Goal: Find specific page/section: Find specific page/section

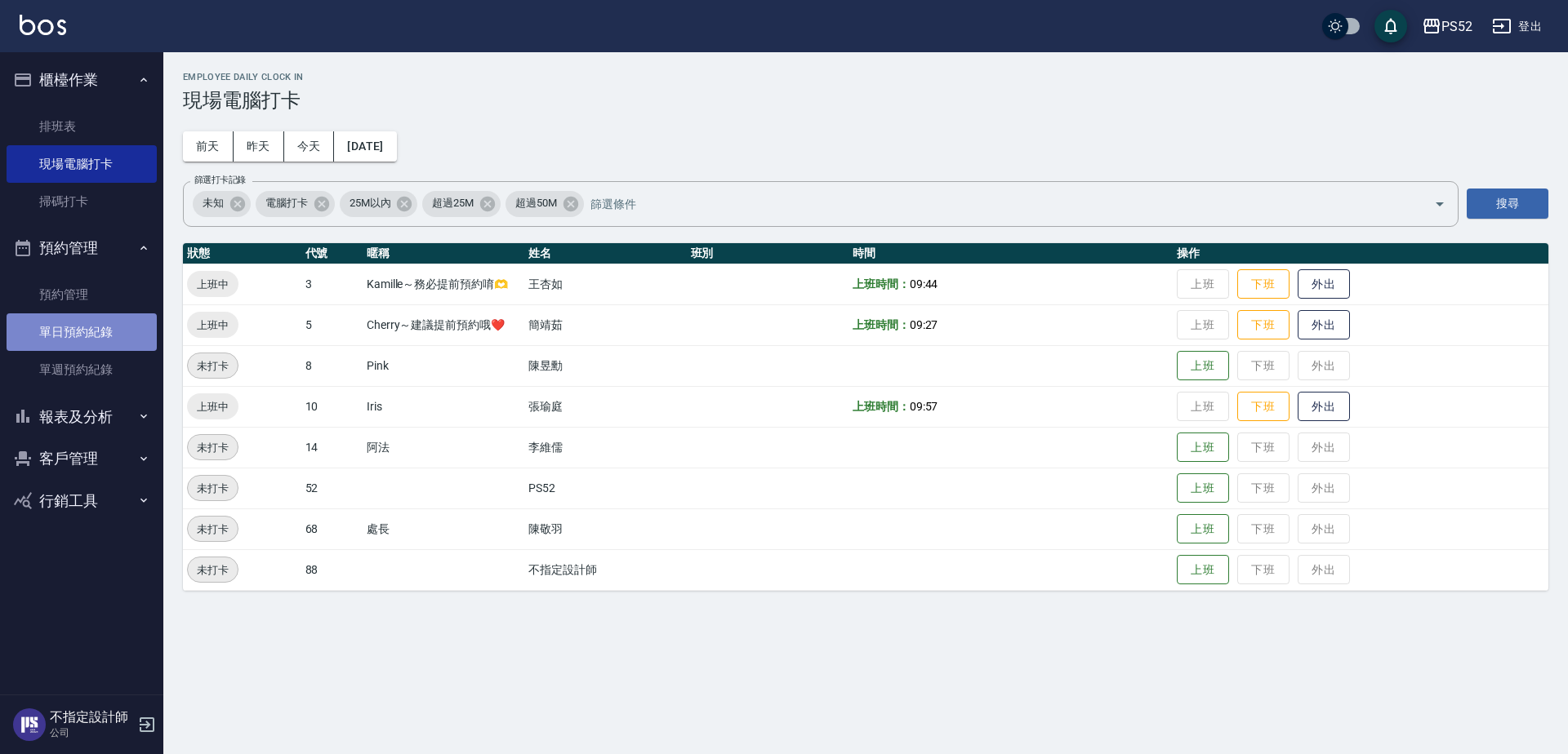
click at [118, 323] on link "單日預約紀錄" at bounding box center [81, 332] width 151 height 37
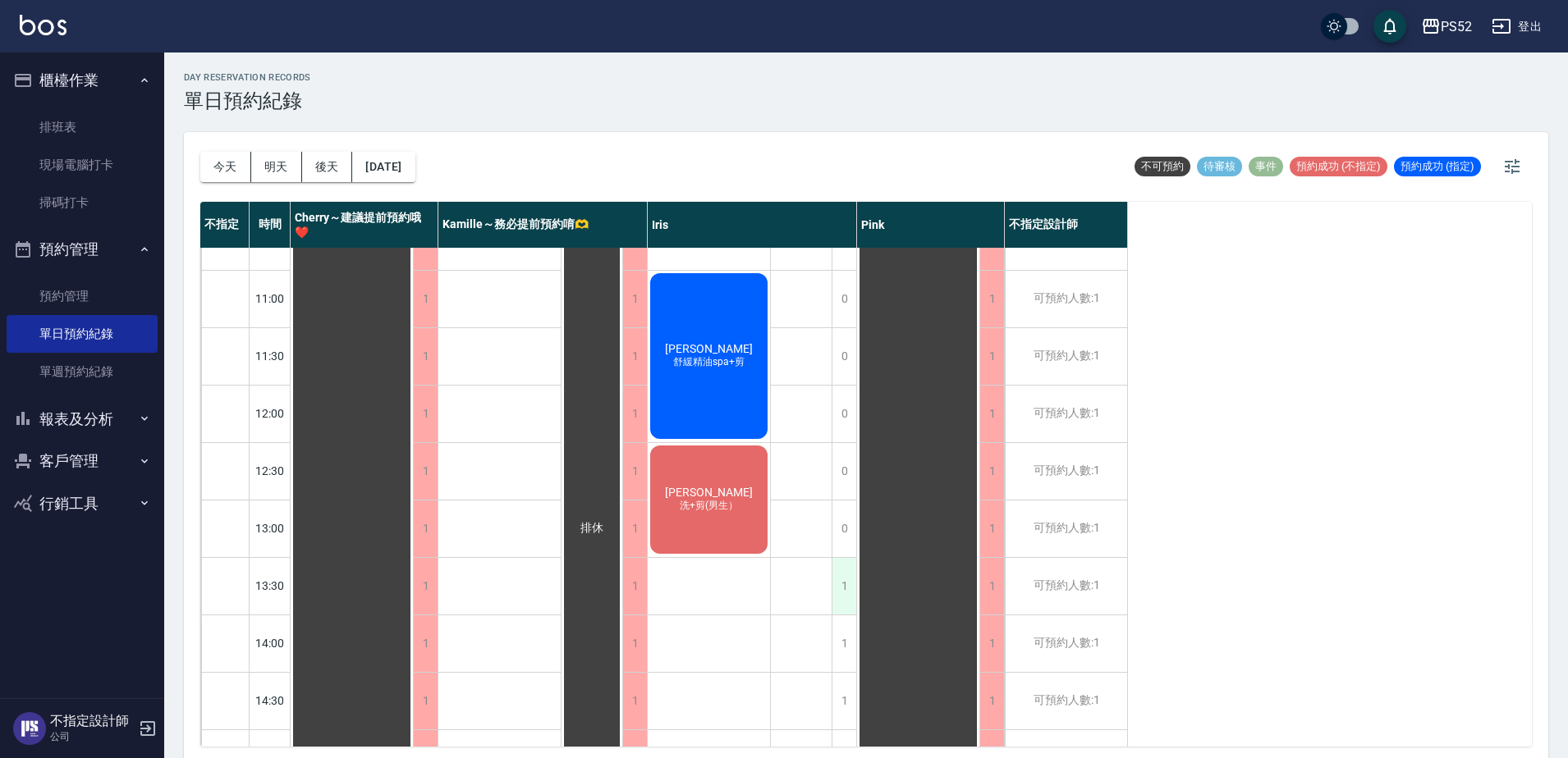
scroll to position [82, 0]
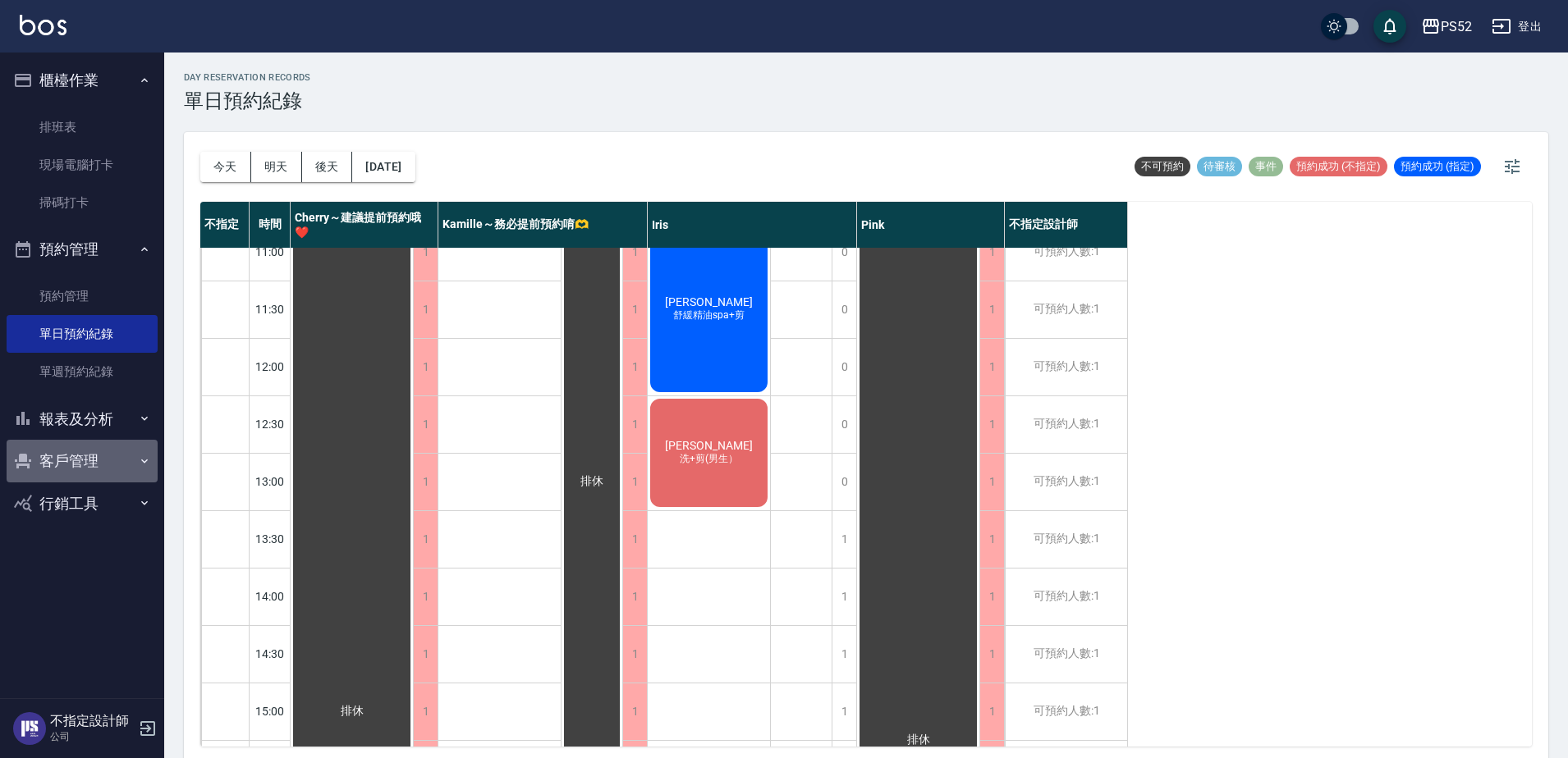
click at [100, 453] on button "客戶管理" at bounding box center [82, 461] width 151 height 43
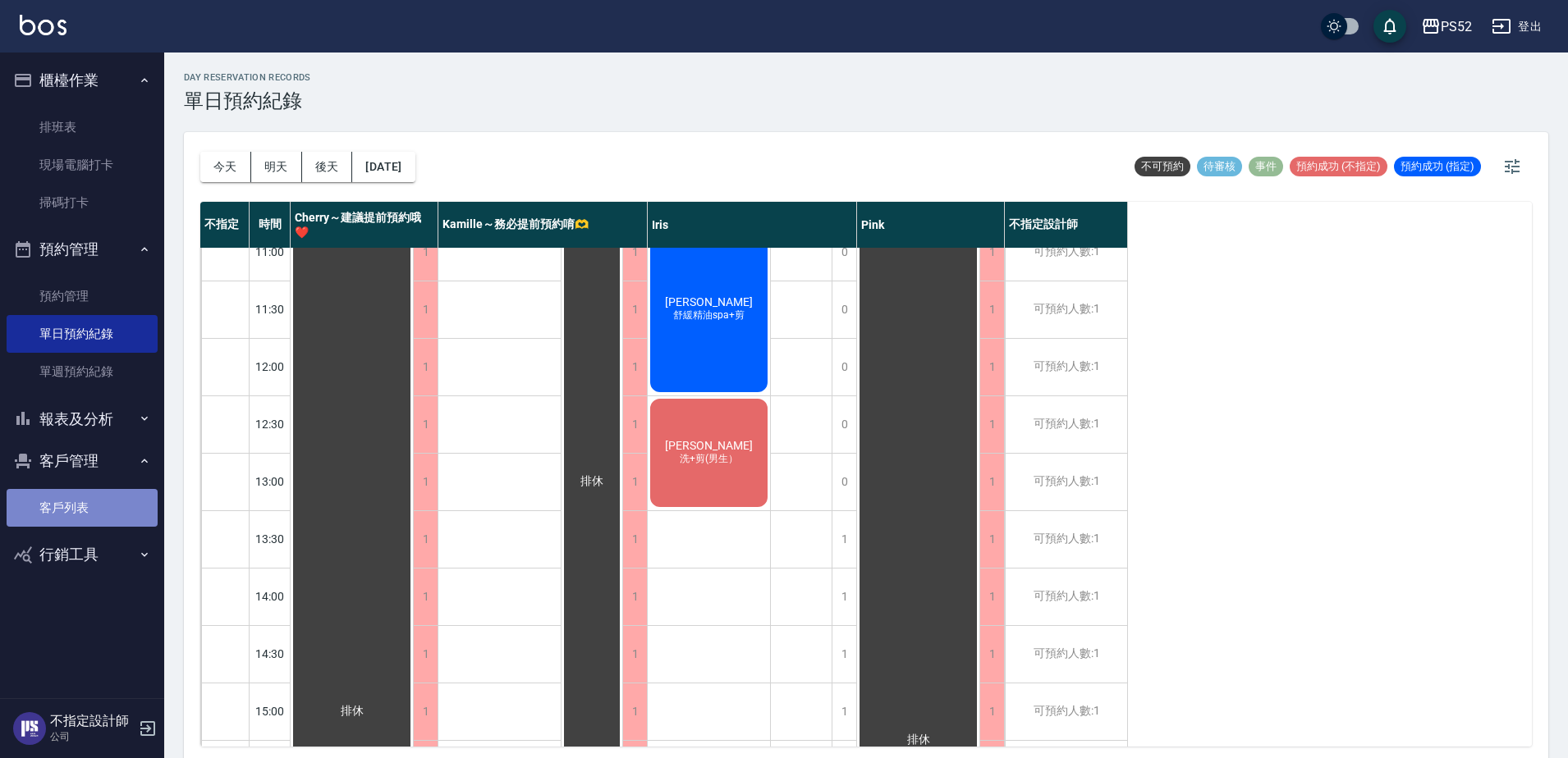
click at [111, 504] on link "客戶列表" at bounding box center [82, 508] width 151 height 37
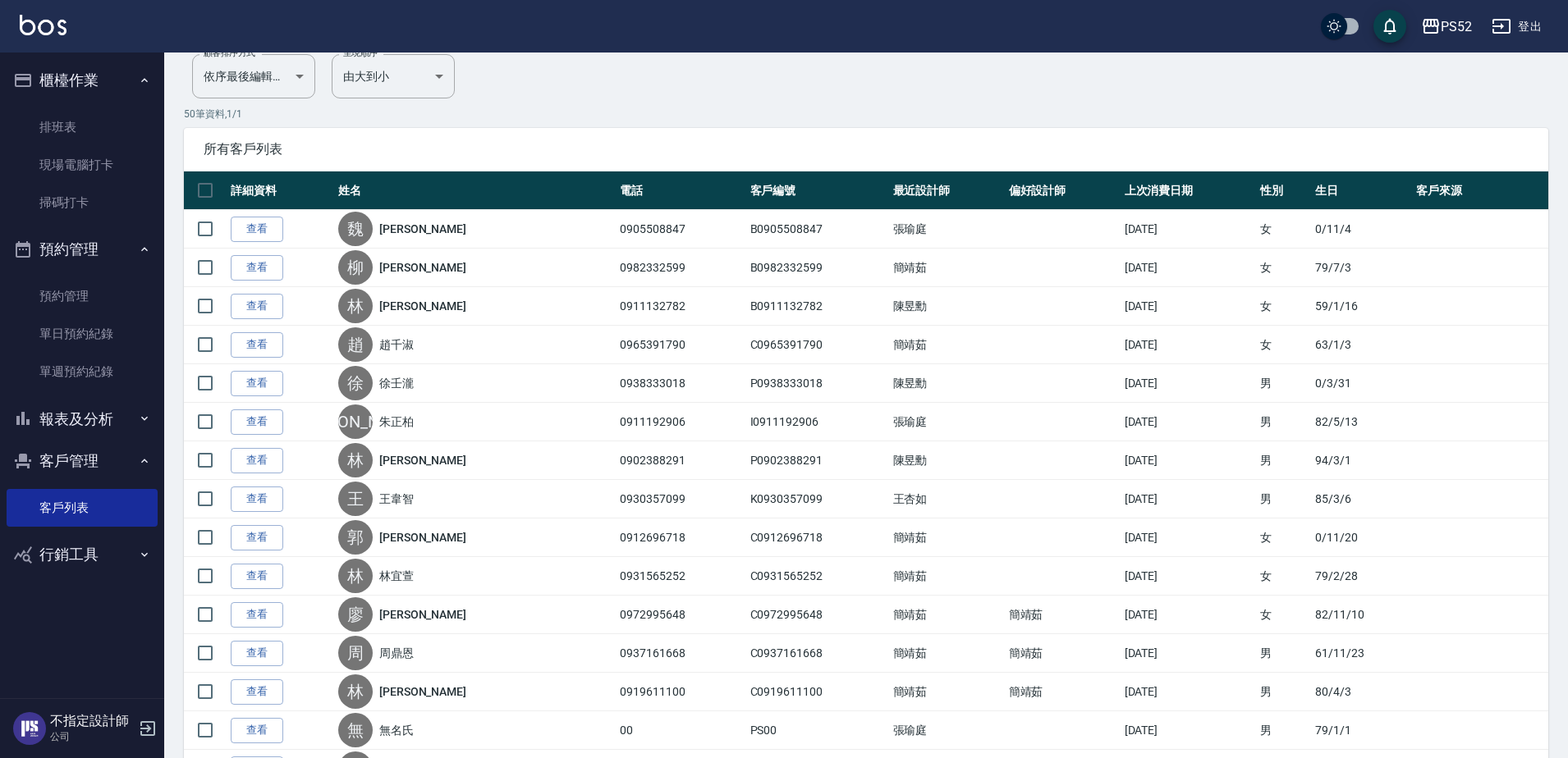
scroll to position [164, 0]
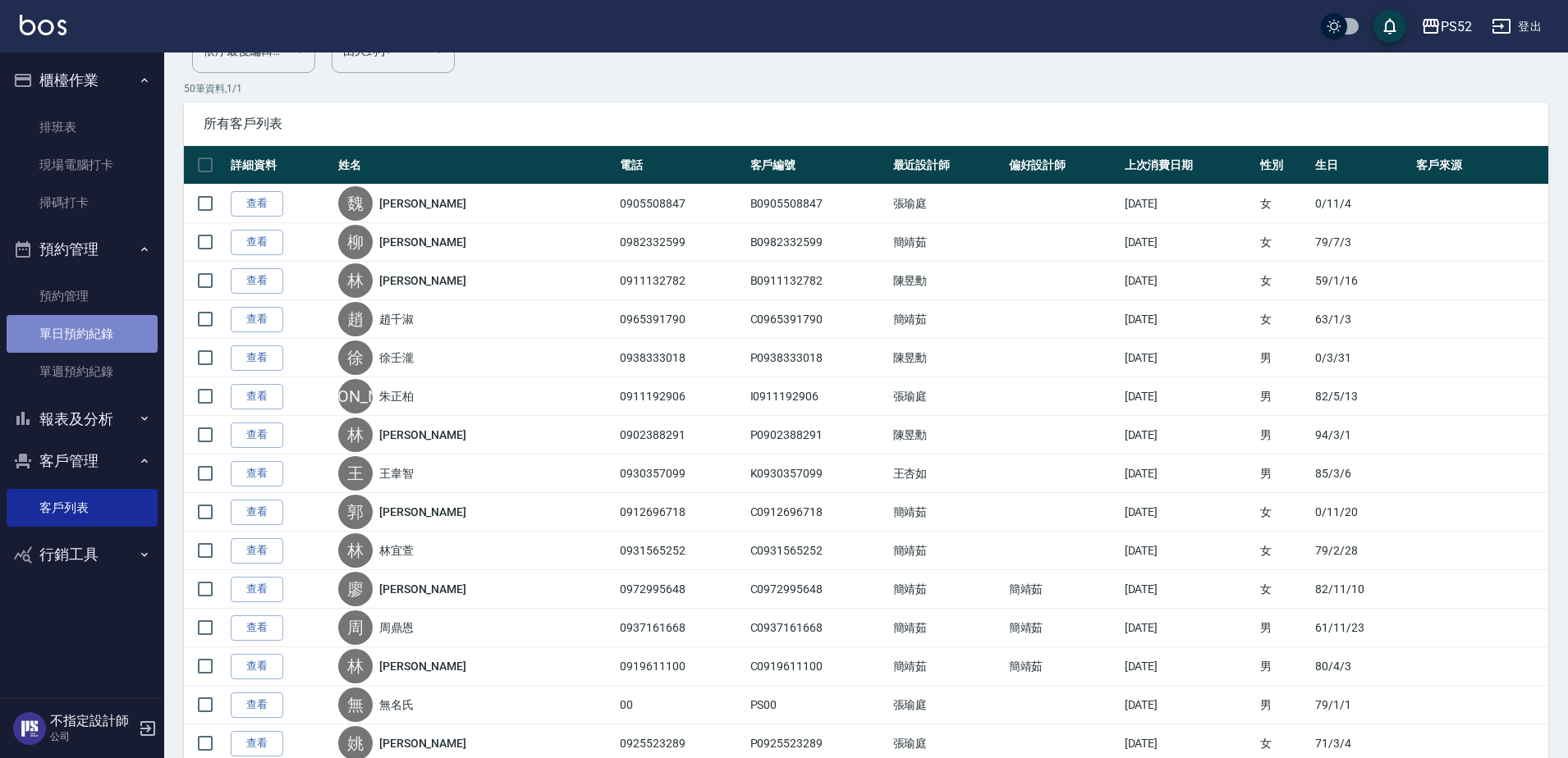
click at [122, 337] on link "單日預約紀錄" at bounding box center [82, 334] width 151 height 37
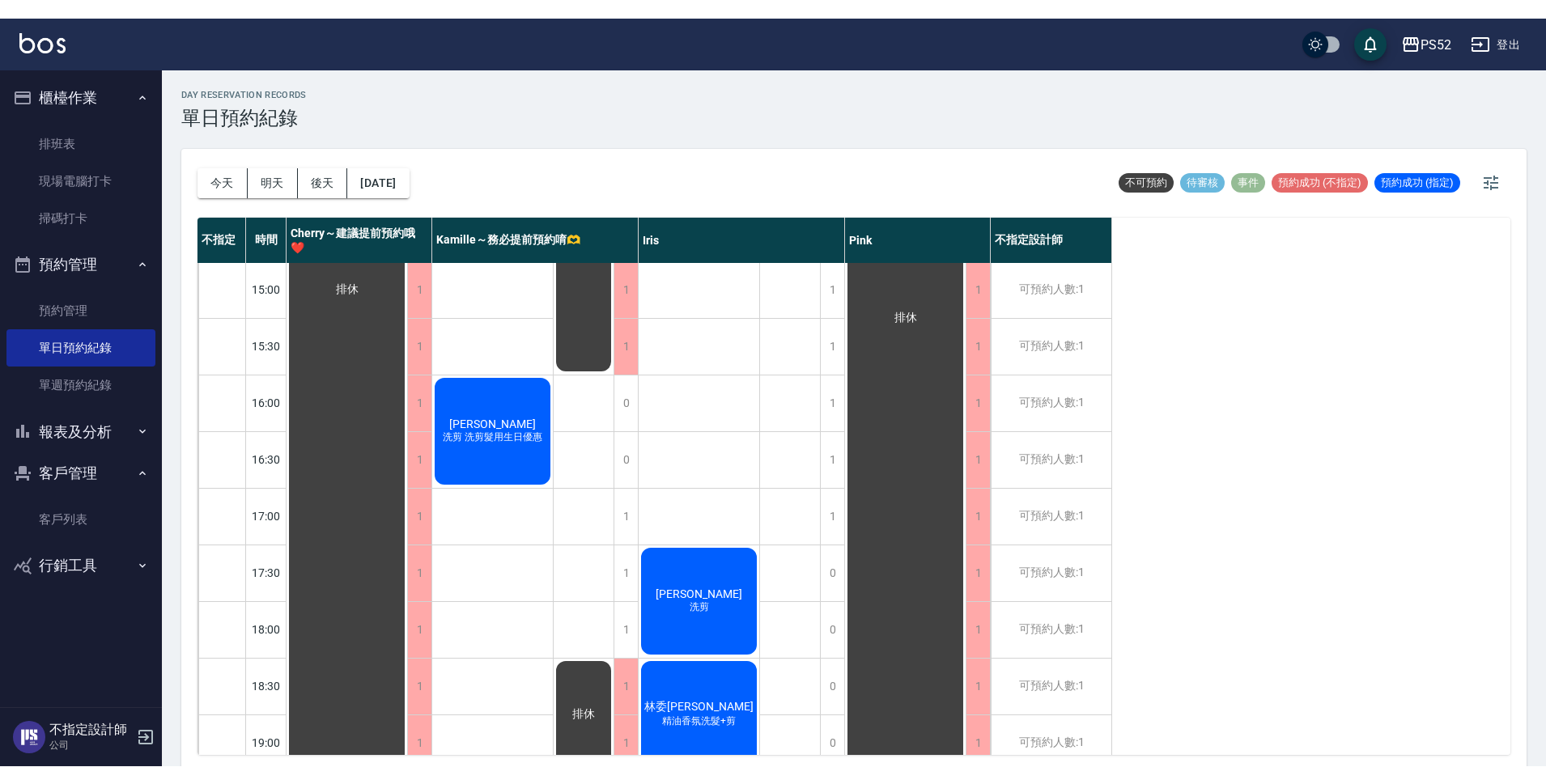
scroll to position [512, 0]
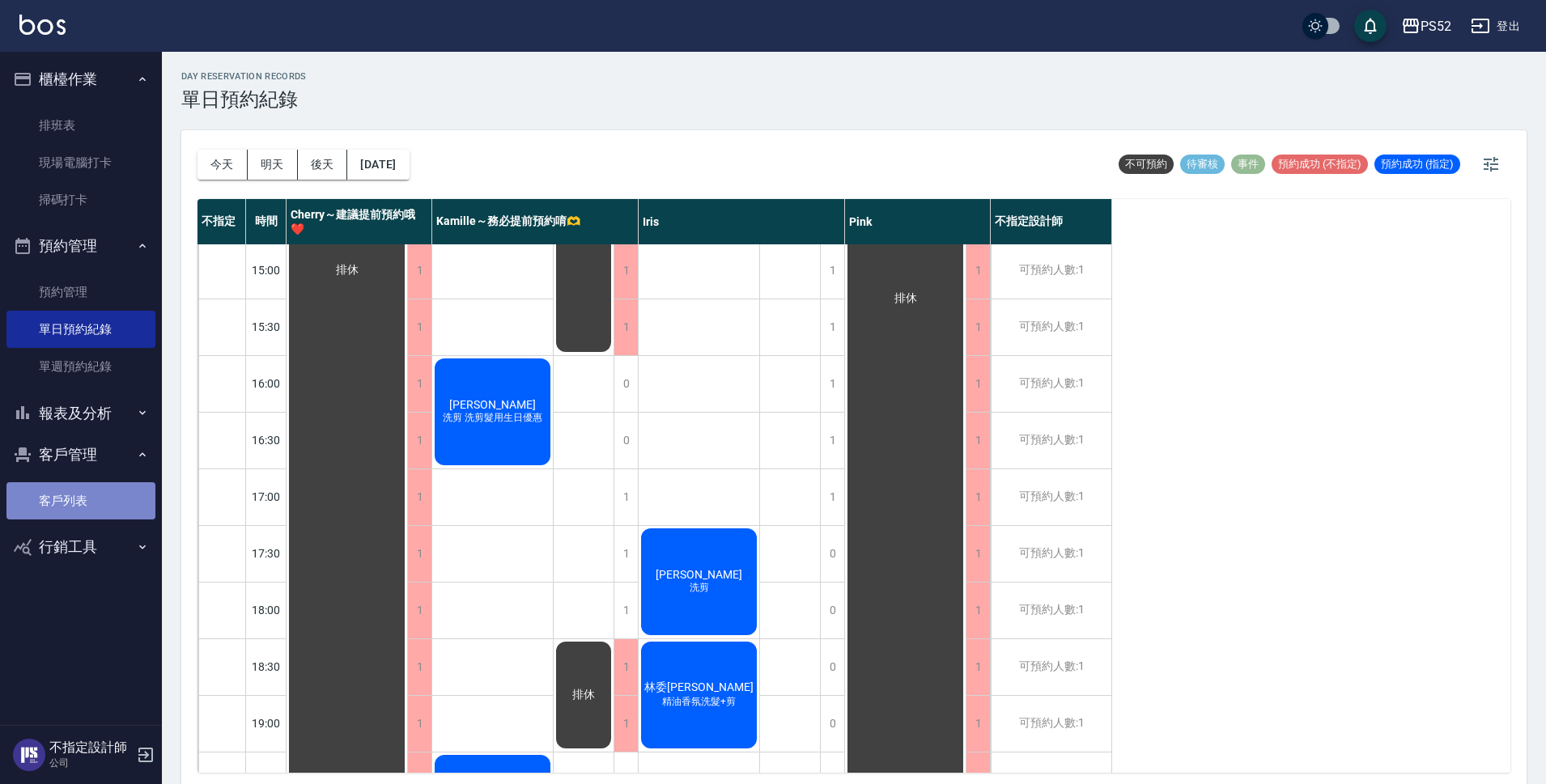
click at [55, 504] on link "客戶列表" at bounding box center [81, 501] width 149 height 37
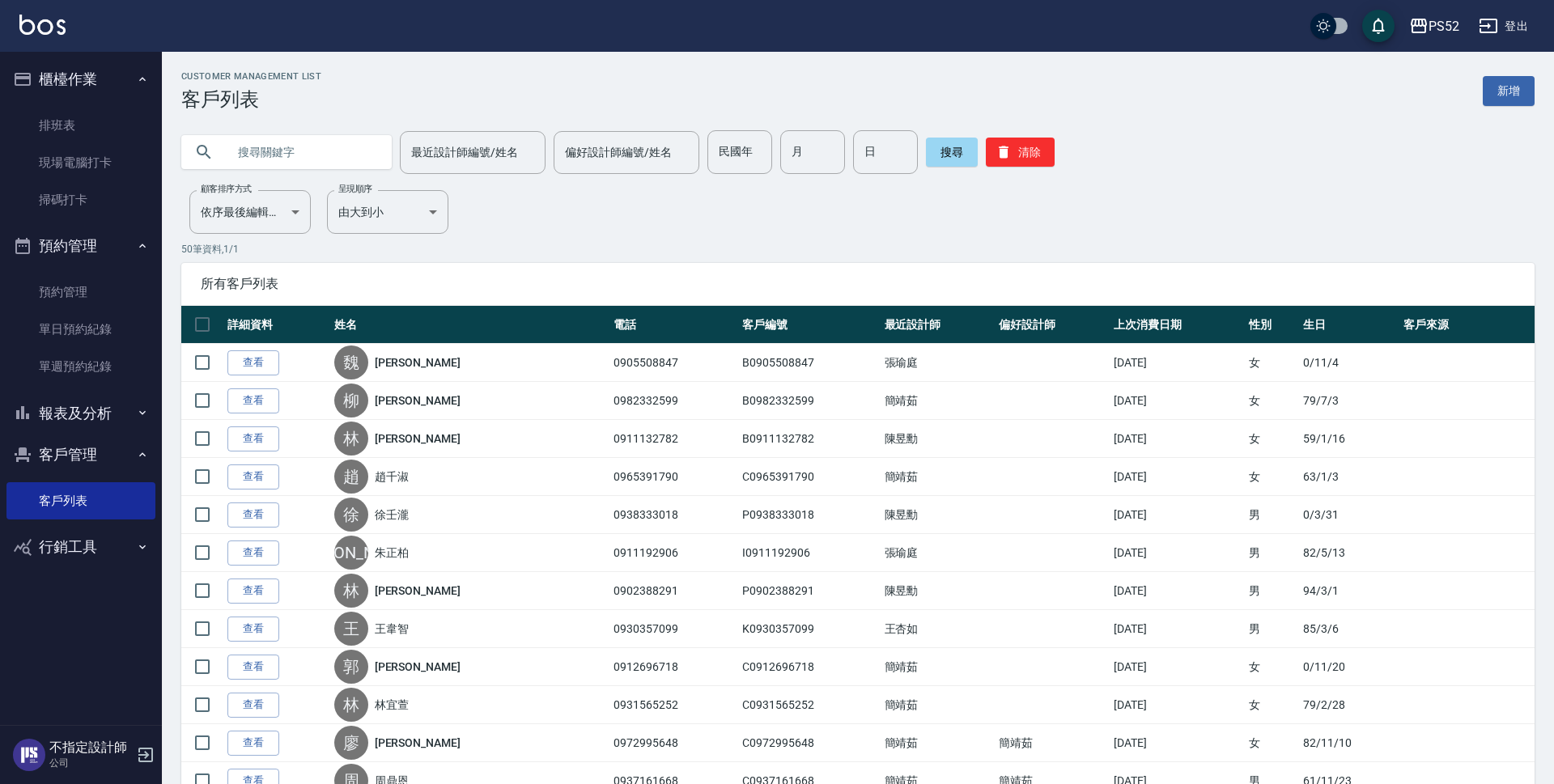
click at [361, 148] on input "text" at bounding box center [302, 153] width 152 height 44
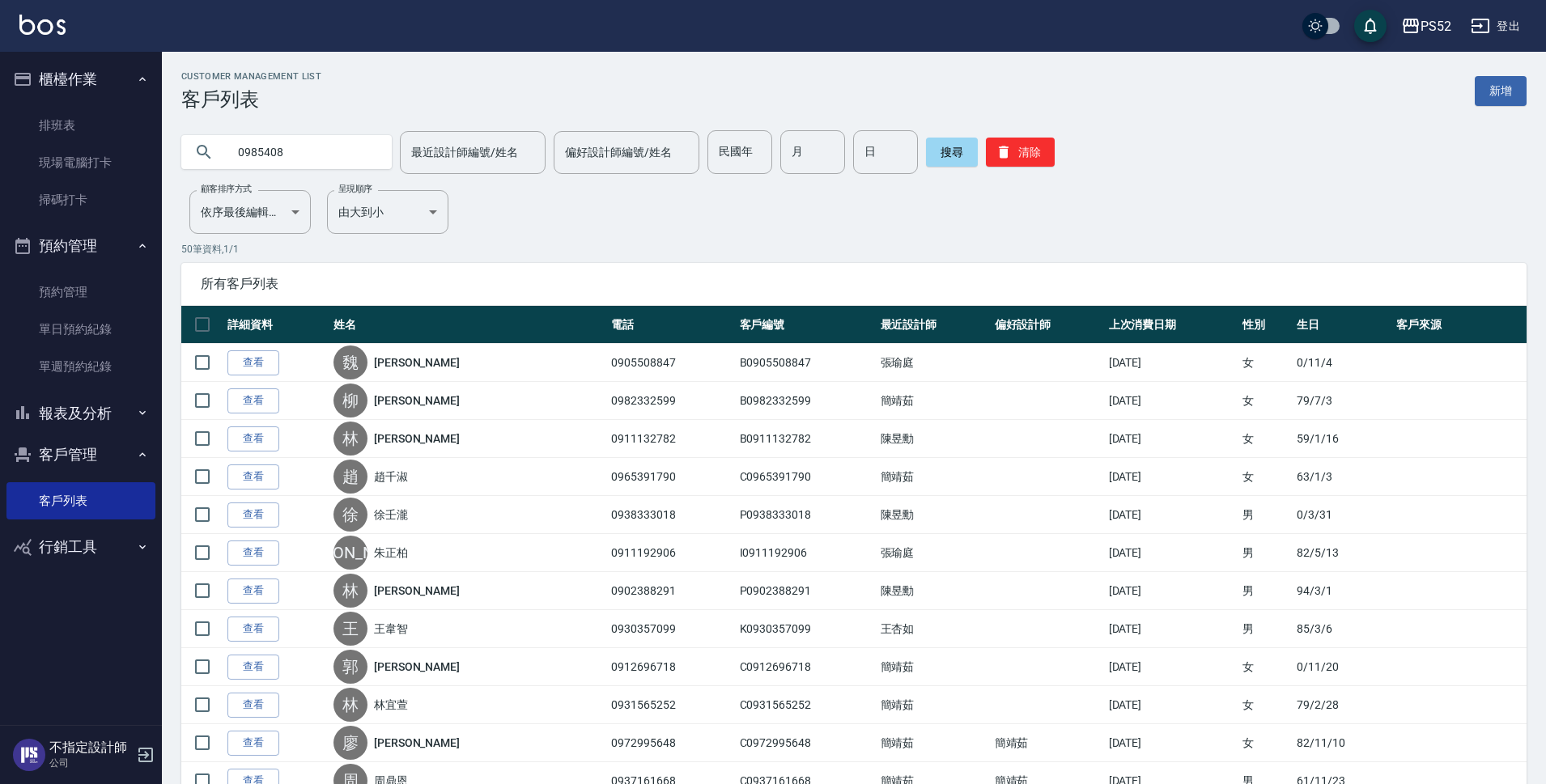
type input "0985408"
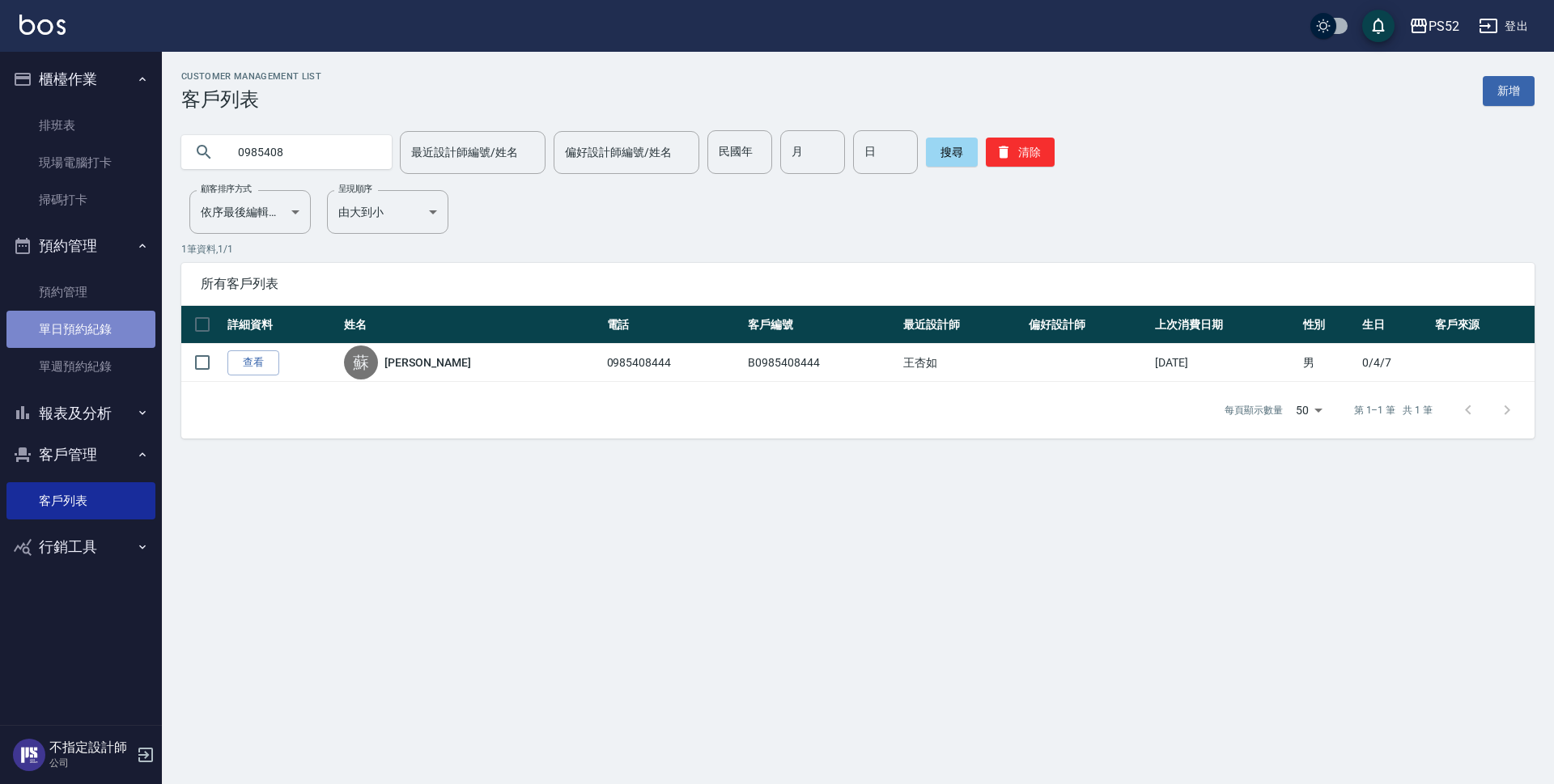
click at [31, 338] on link "單日預約紀錄" at bounding box center [81, 329] width 149 height 37
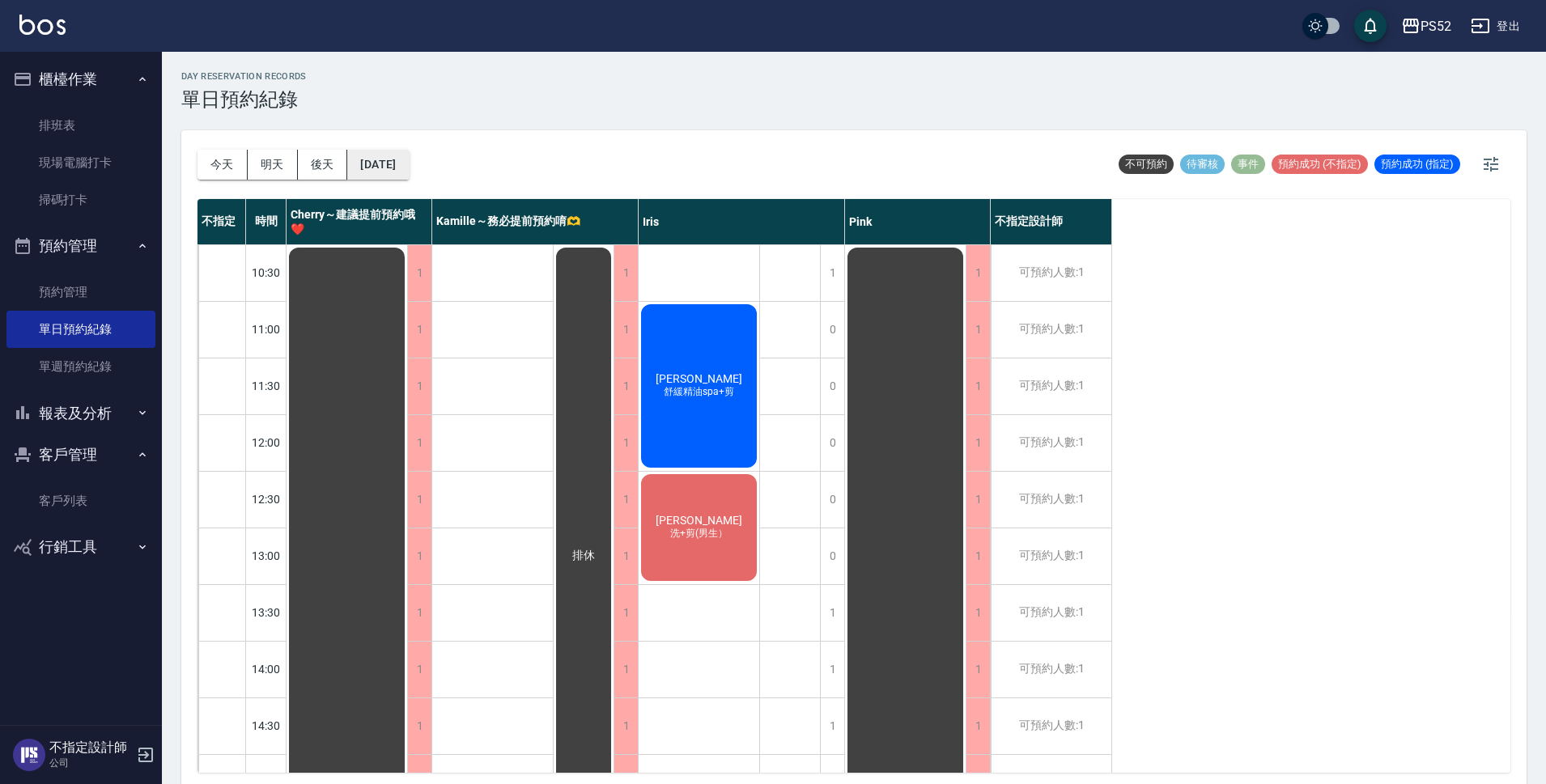
click at [409, 156] on button "[DATE]" at bounding box center [378, 165] width 61 height 30
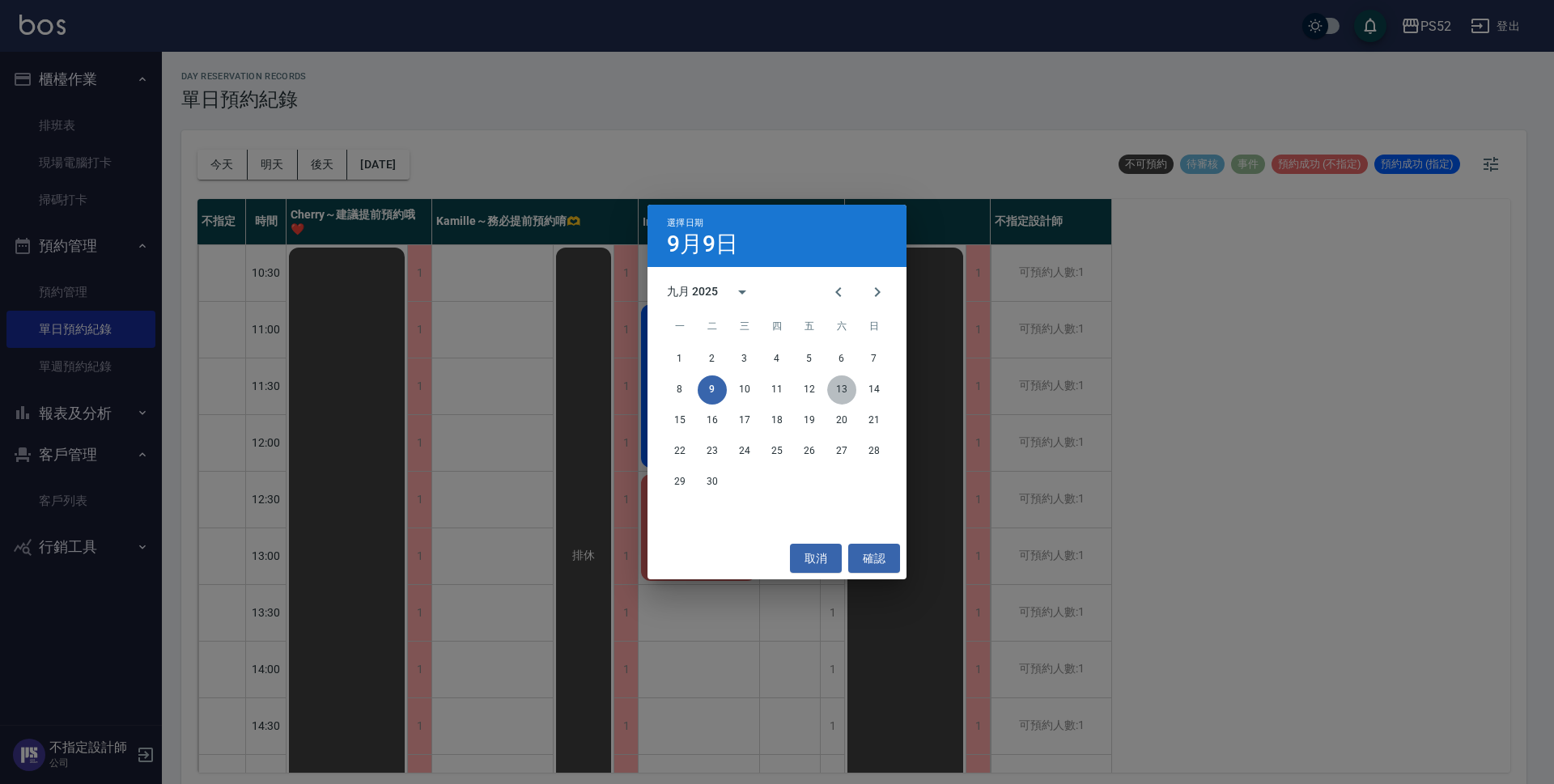
click at [851, 391] on button "13" at bounding box center [841, 389] width 29 height 29
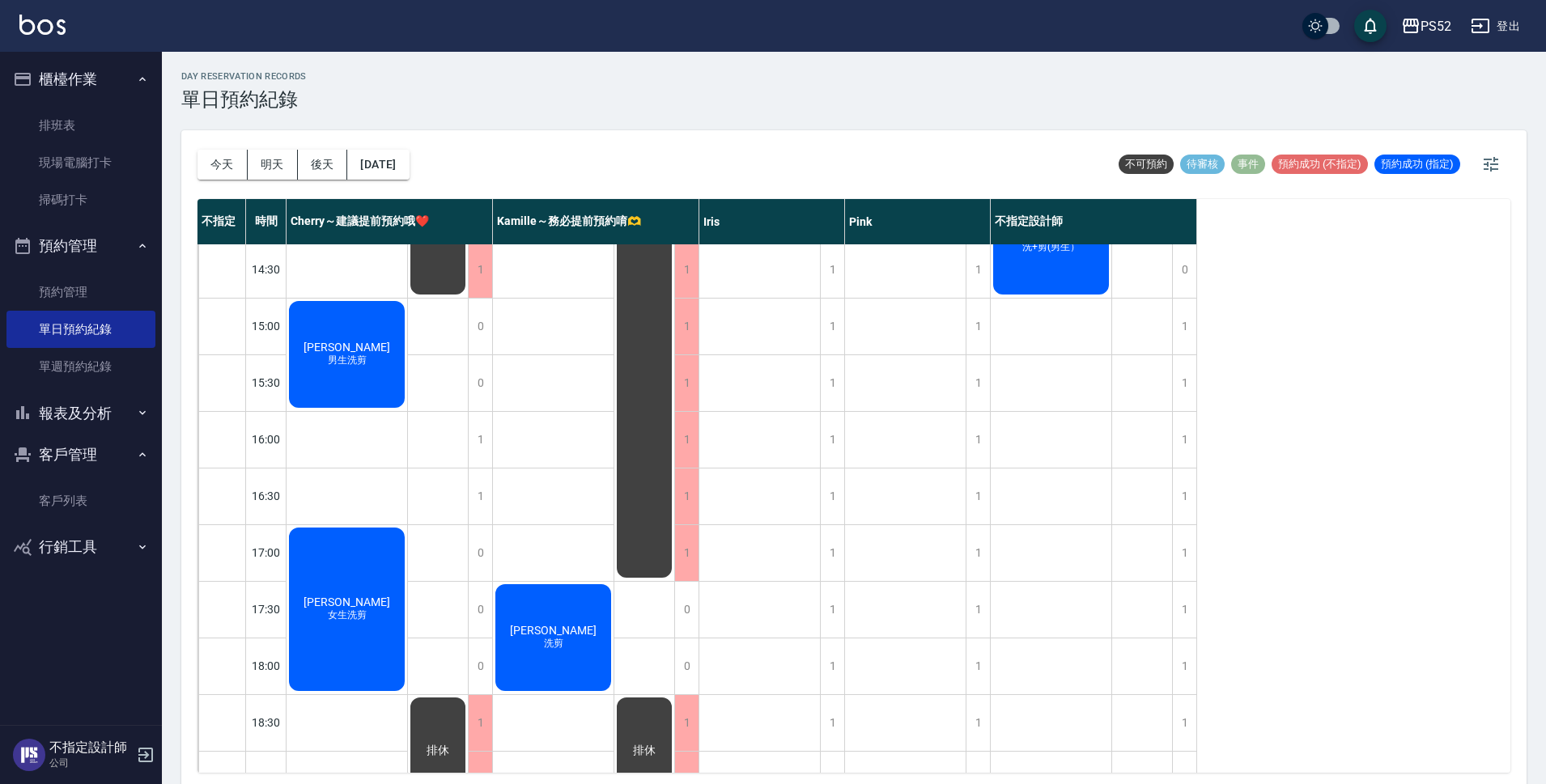
scroll to position [459, 0]
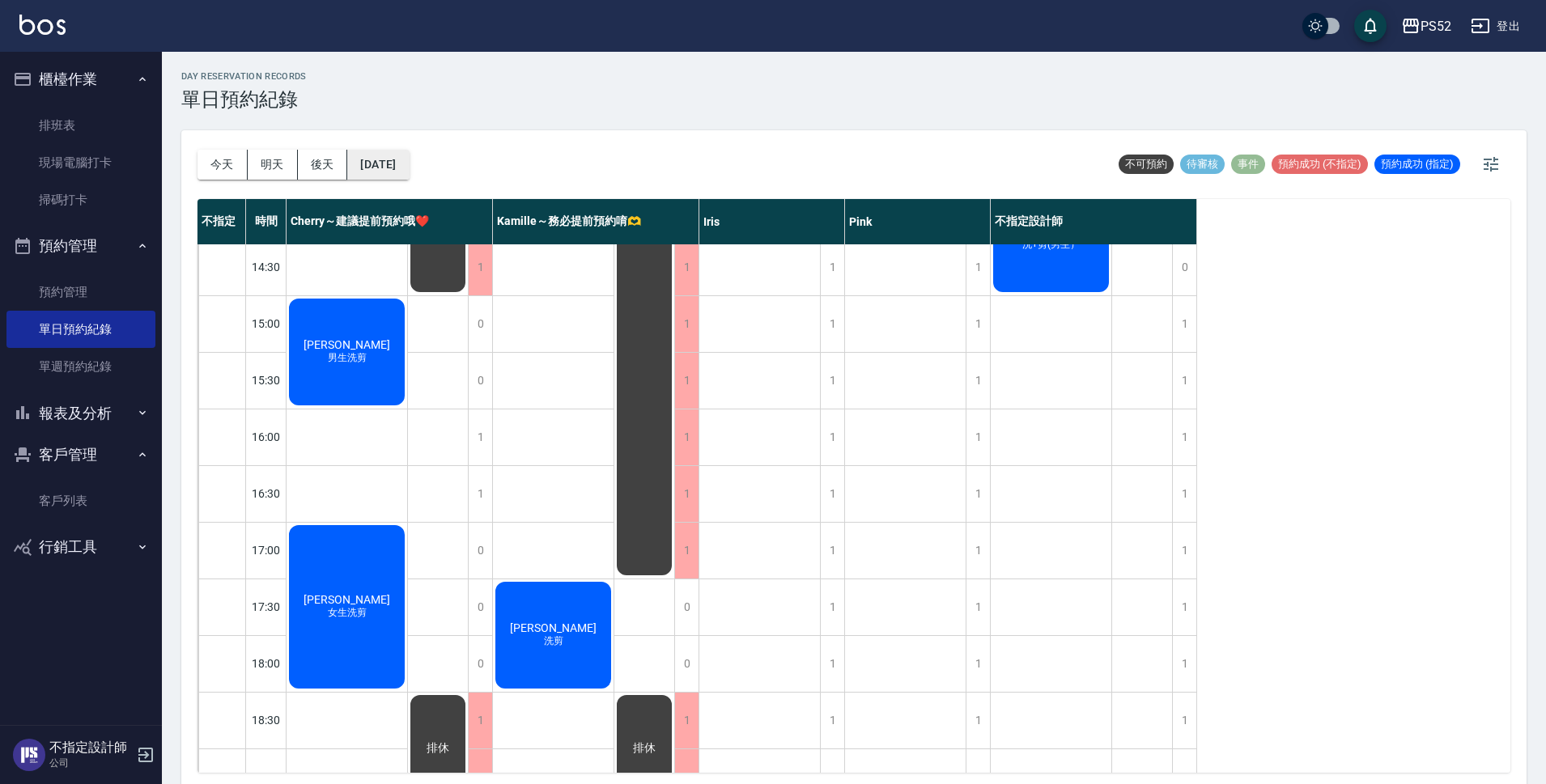
click at [379, 171] on button "[DATE]" at bounding box center [378, 165] width 61 height 30
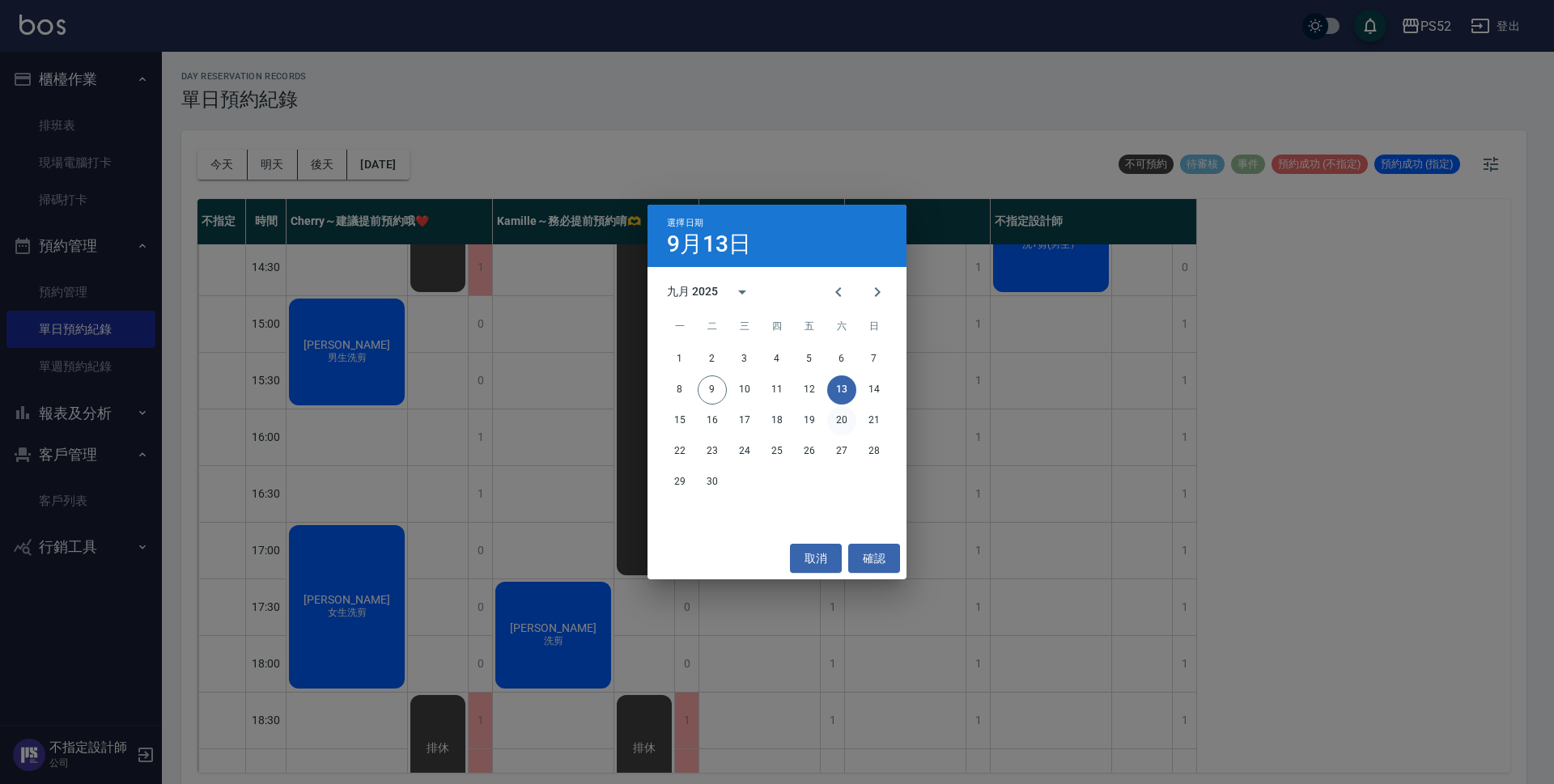
click at [840, 424] on button "20" at bounding box center [841, 420] width 29 height 29
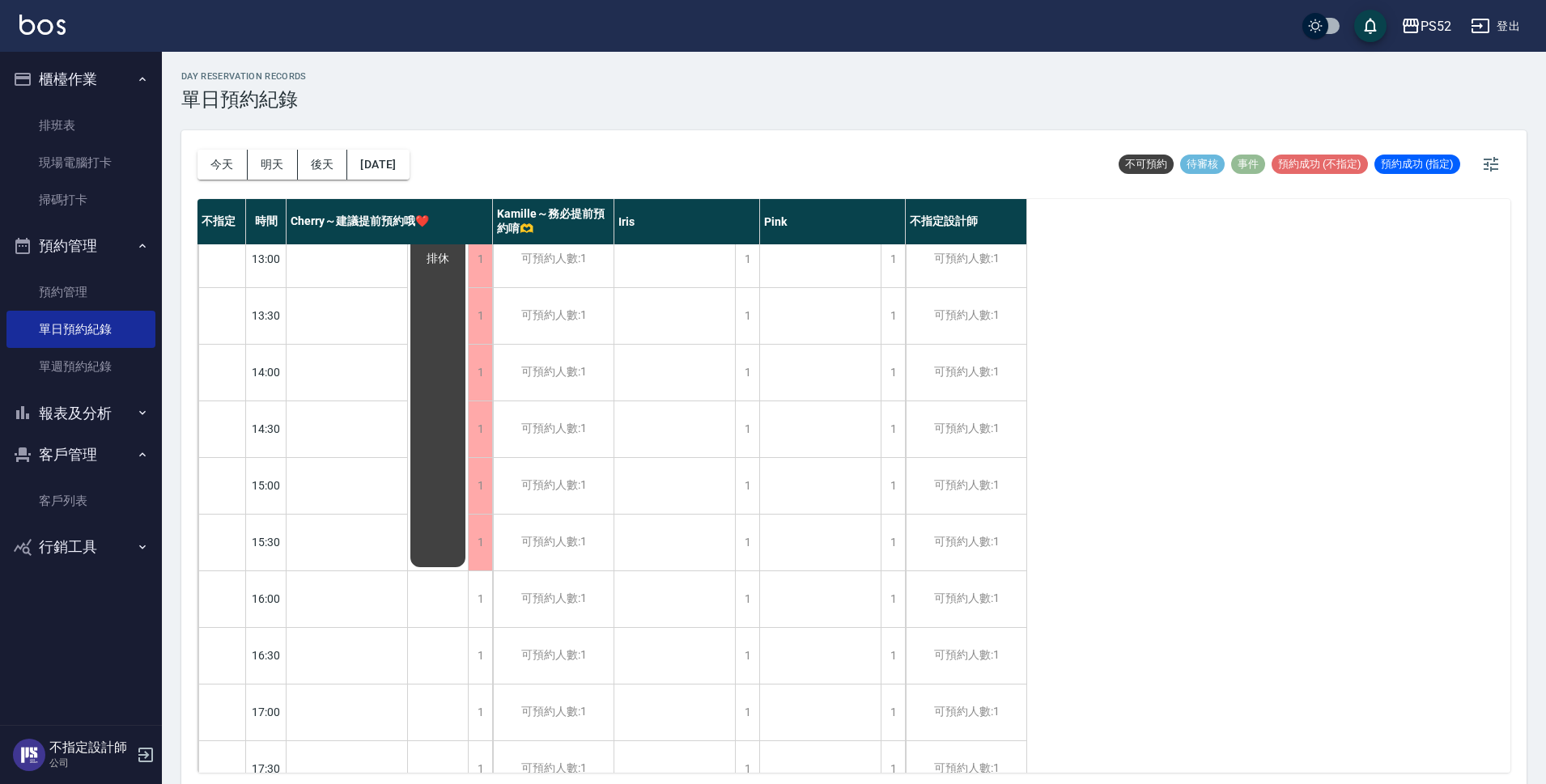
scroll to position [431, 0]
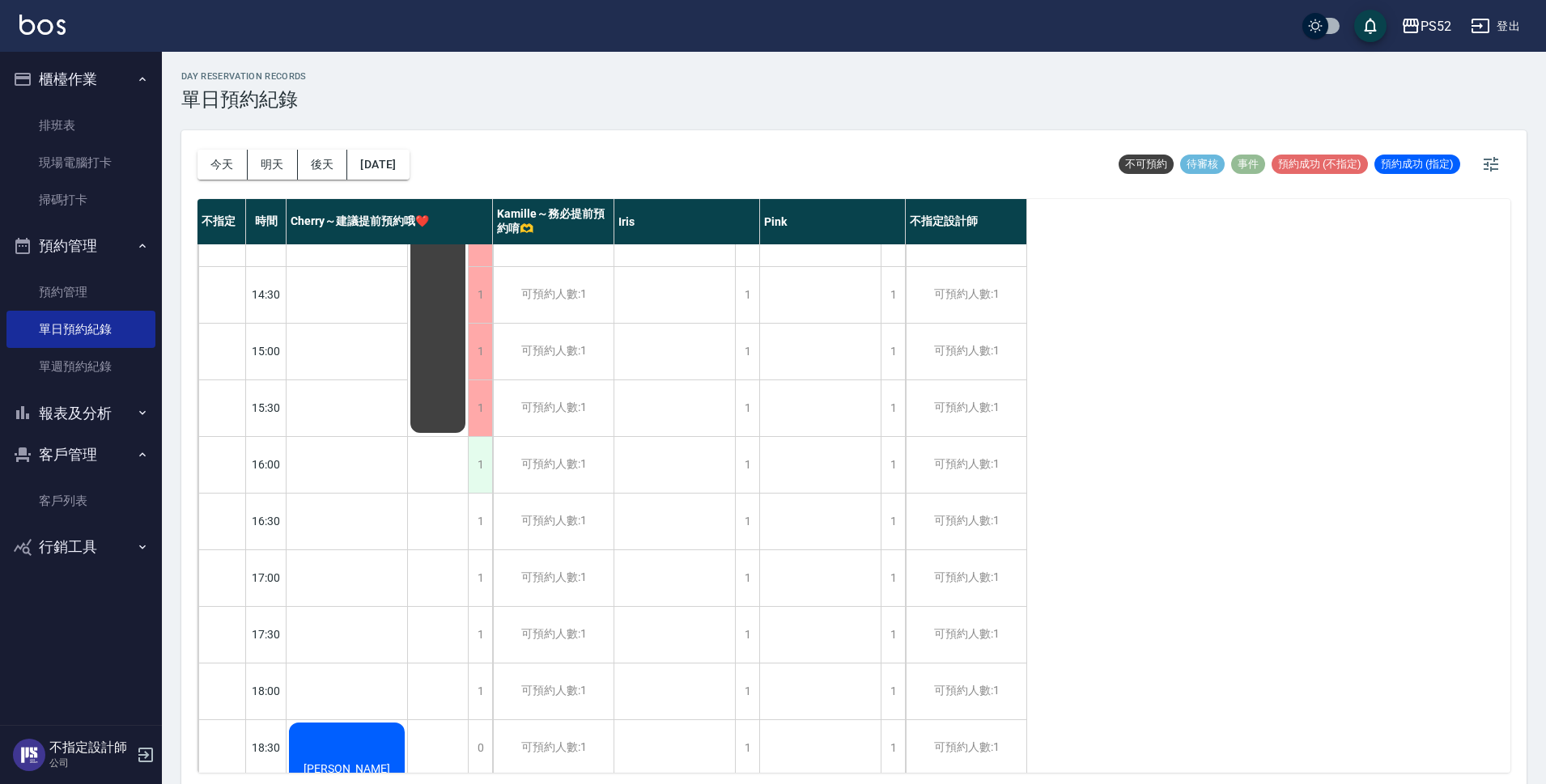
click at [483, 463] on div "1" at bounding box center [480, 465] width 25 height 56
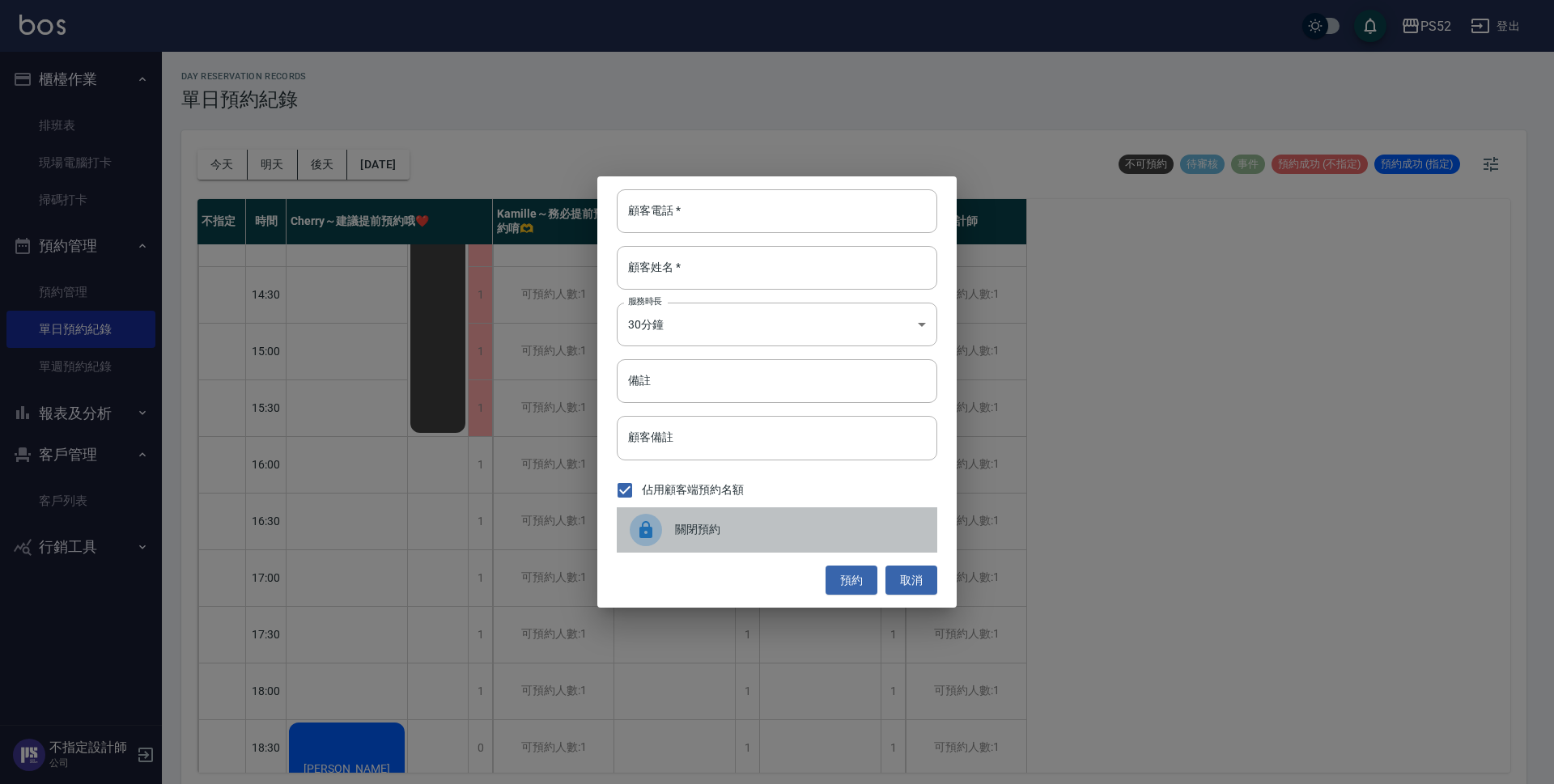
click at [760, 514] on div "關閉預約" at bounding box center [777, 530] width 320 height 46
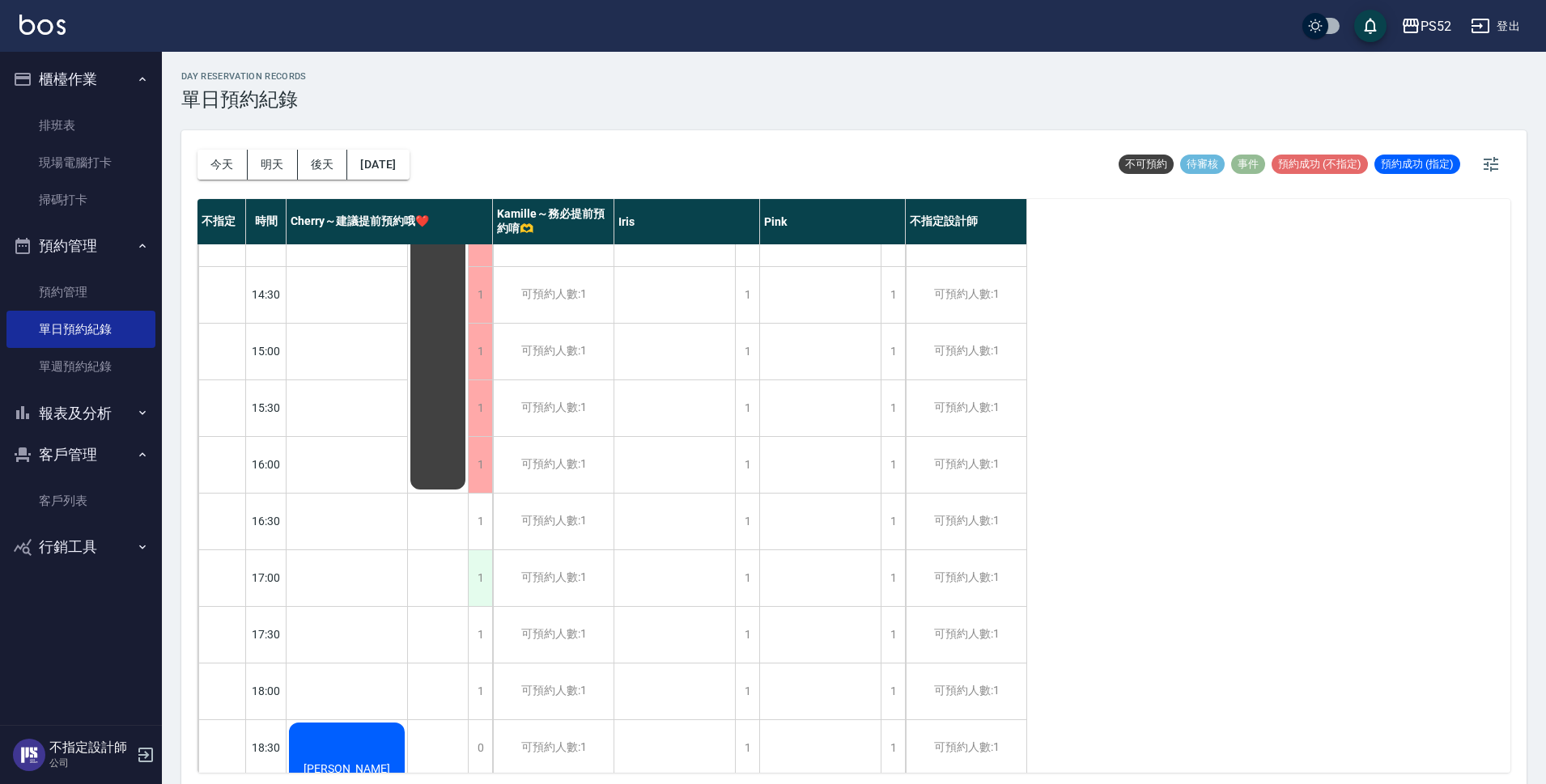
click at [472, 581] on div "1" at bounding box center [480, 578] width 25 height 56
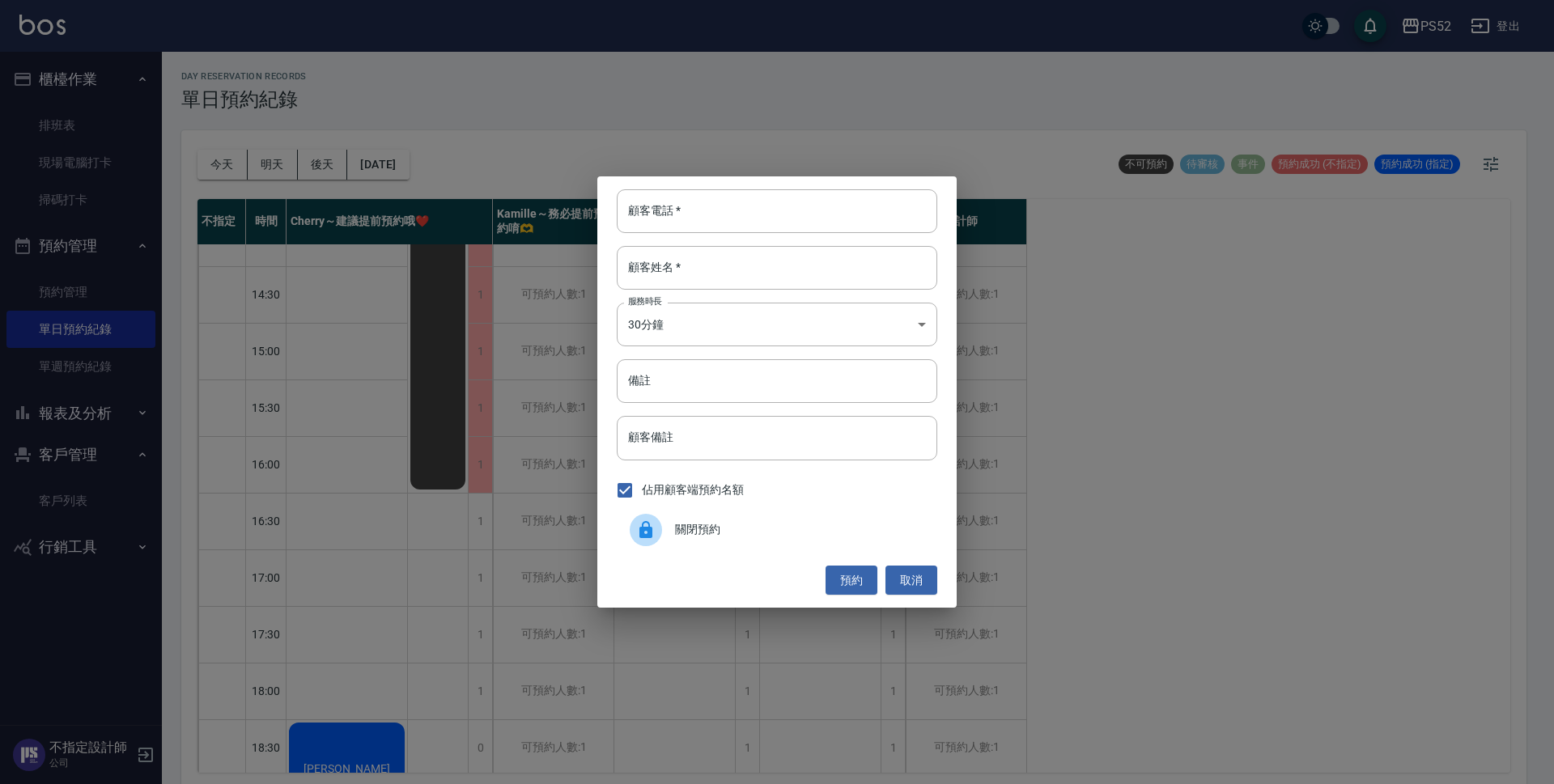
click at [692, 544] on div "關閉預約" at bounding box center [777, 530] width 320 height 46
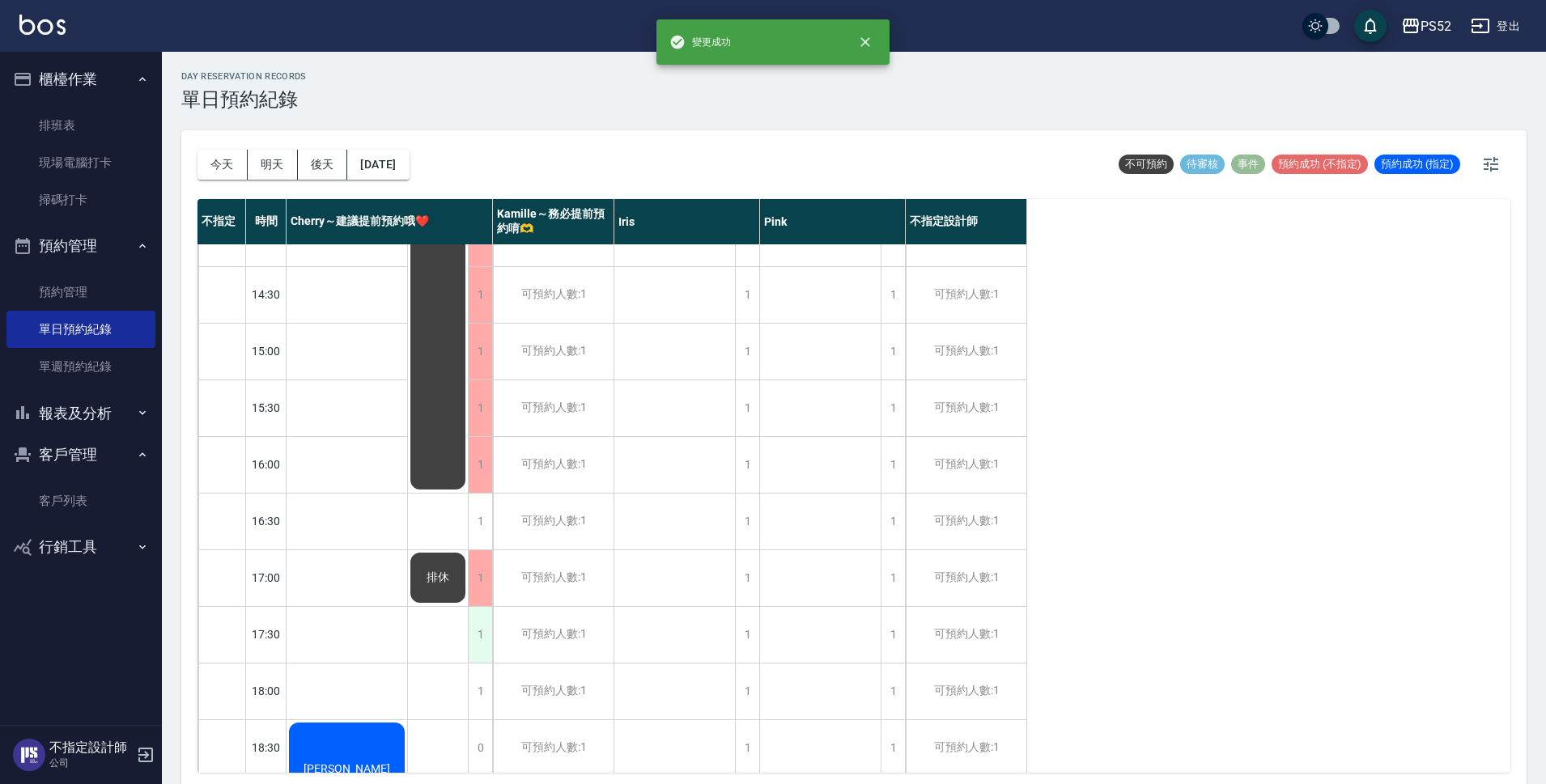
click at [471, 631] on div "1" at bounding box center [480, 635] width 25 height 56
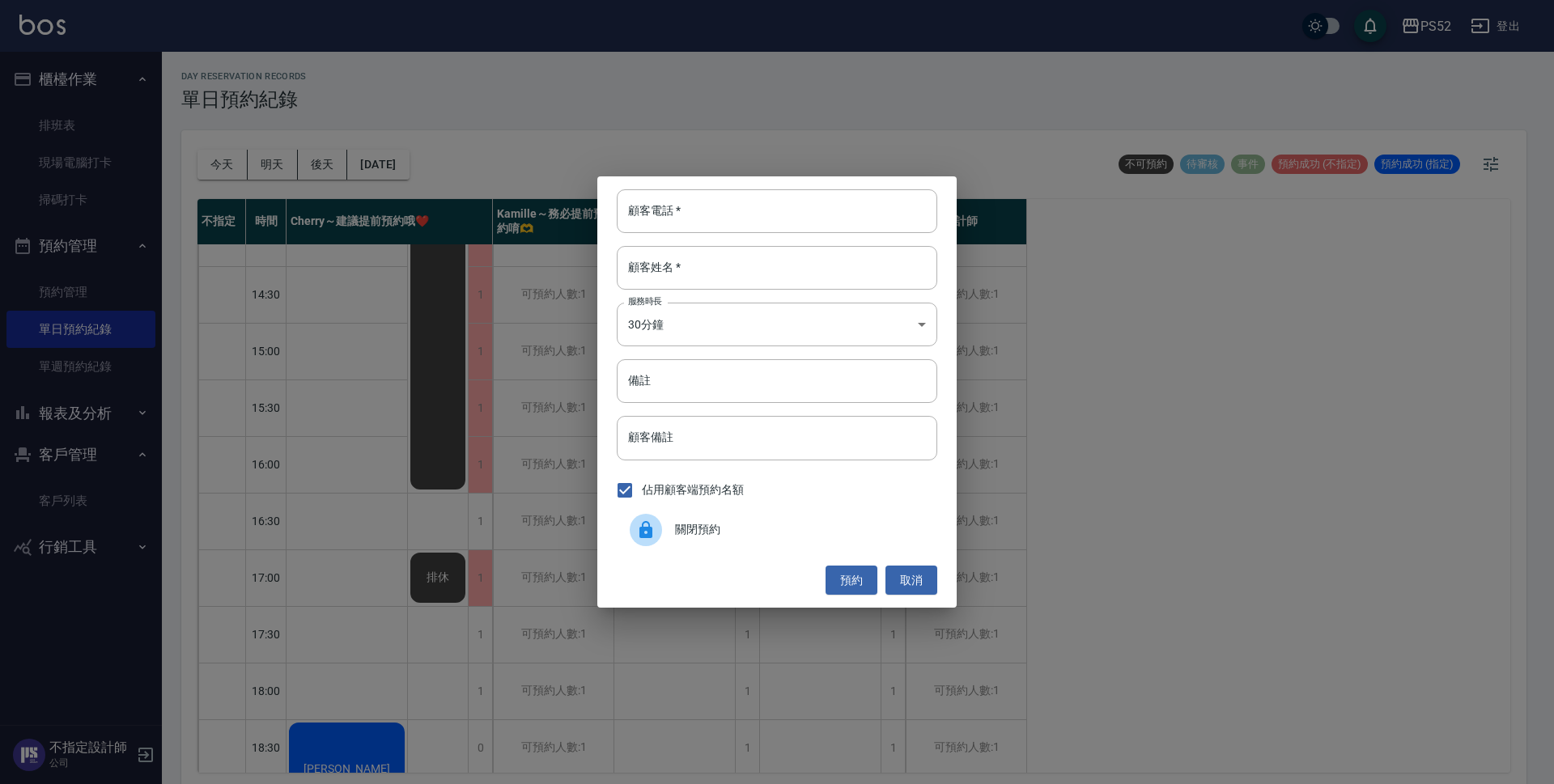
click at [741, 537] on span "關閉預約" at bounding box center [799, 529] width 249 height 17
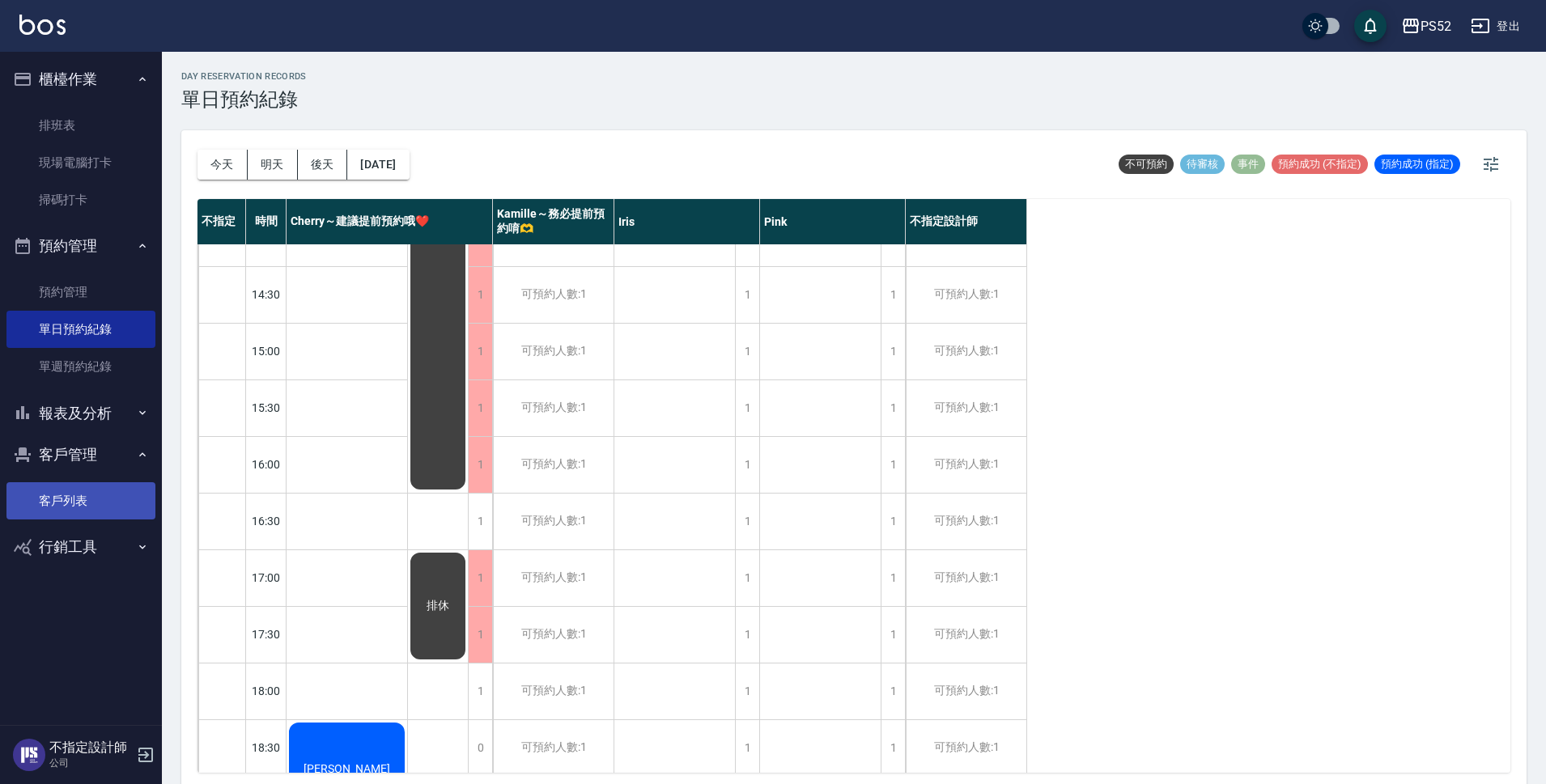
click at [43, 488] on link "客戶列表" at bounding box center [81, 501] width 149 height 37
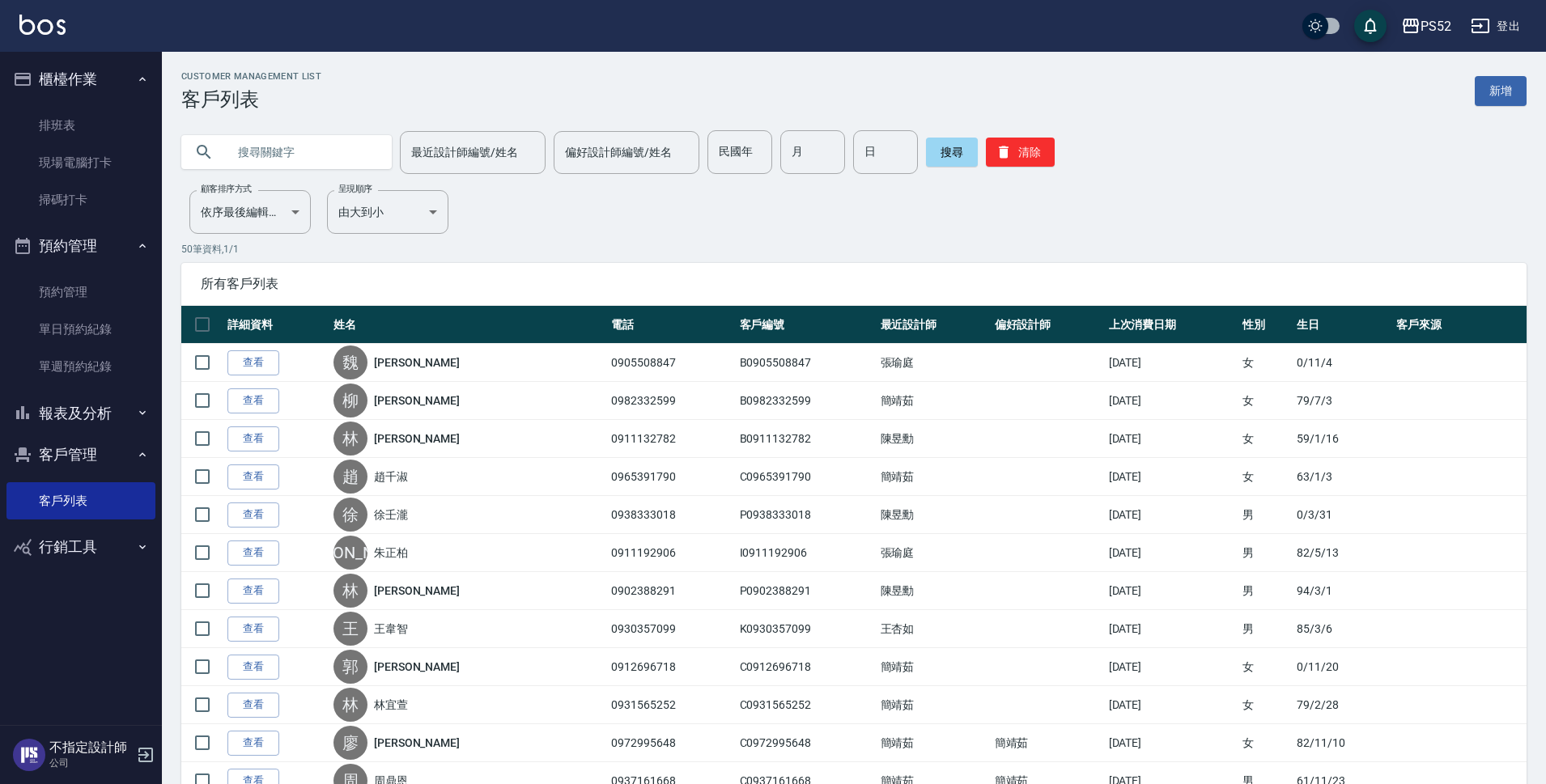
click at [293, 160] on input "text" at bounding box center [302, 153] width 152 height 44
type input "09668"
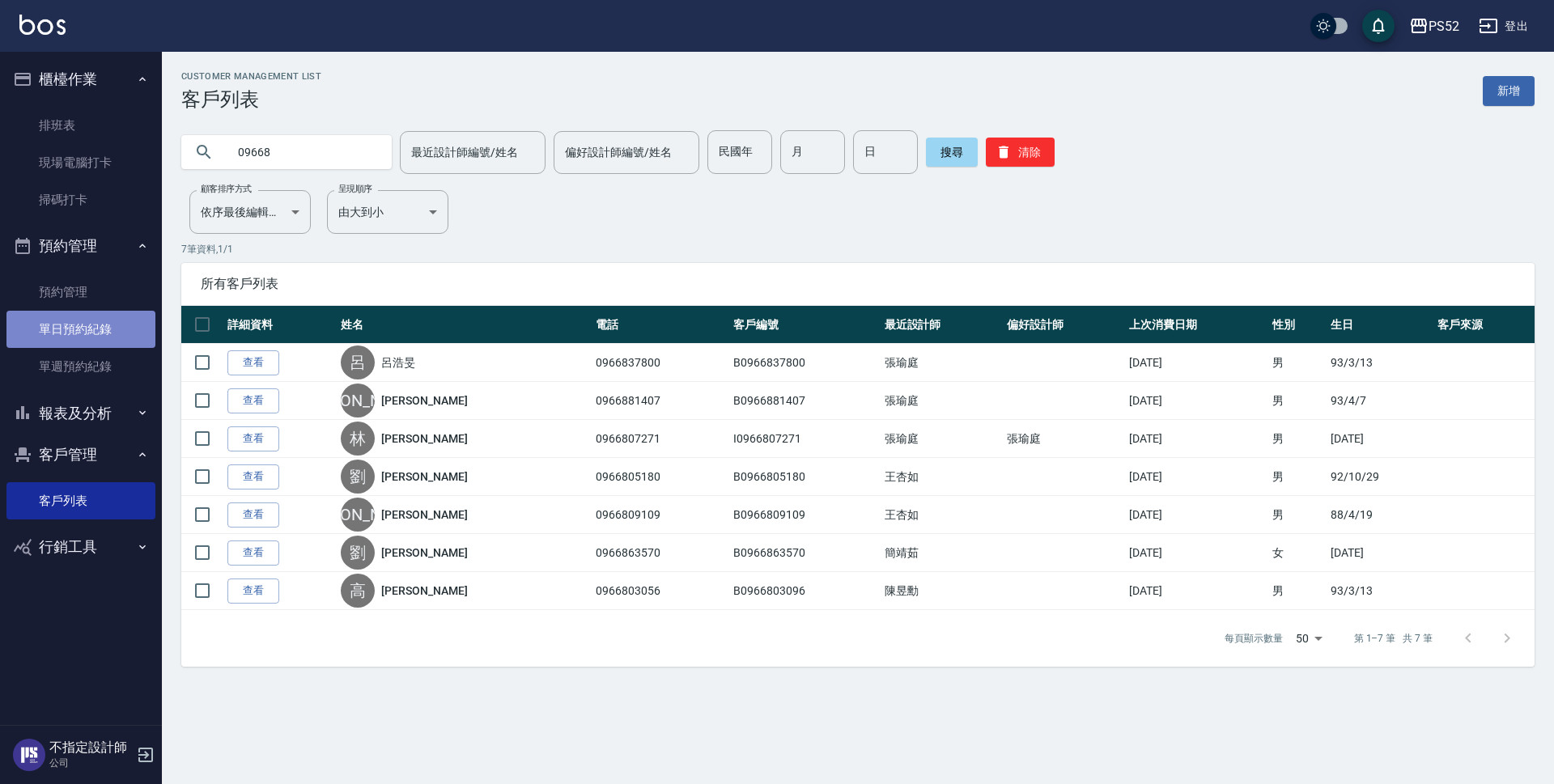
click at [42, 331] on link "單日預約紀錄" at bounding box center [81, 329] width 149 height 37
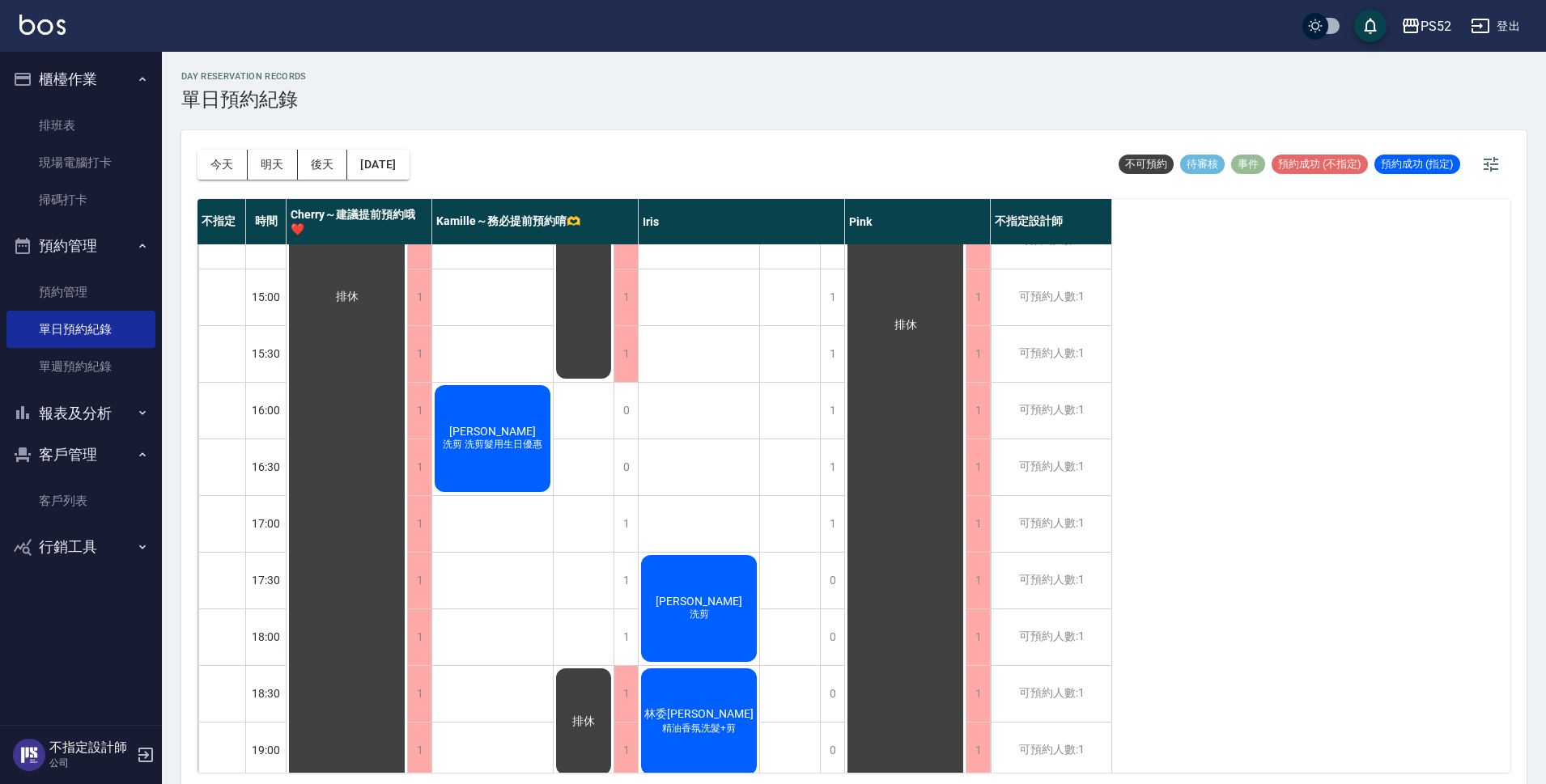
scroll to position [619, 0]
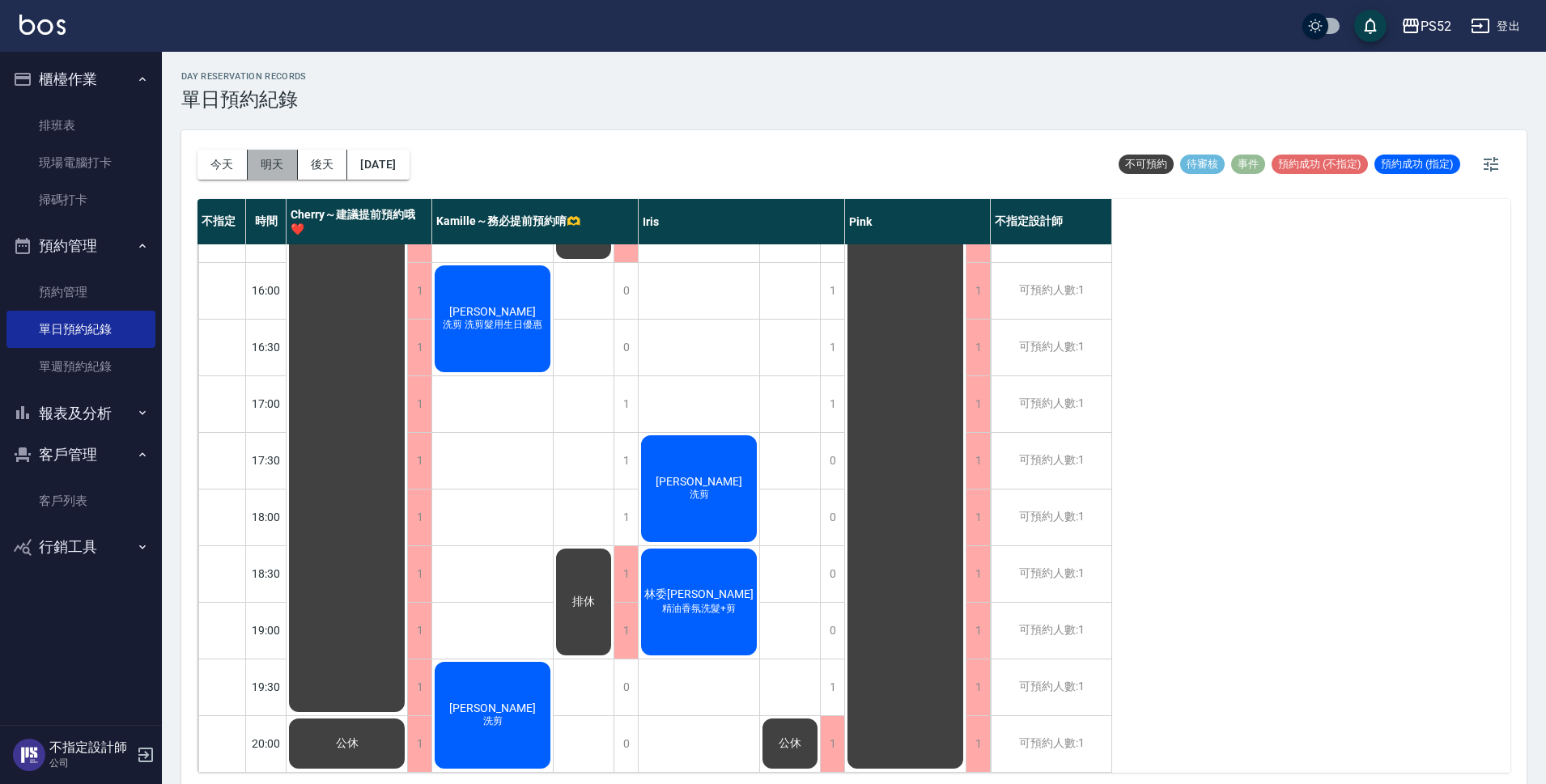
click at [278, 171] on button "明天" at bounding box center [272, 165] width 50 height 30
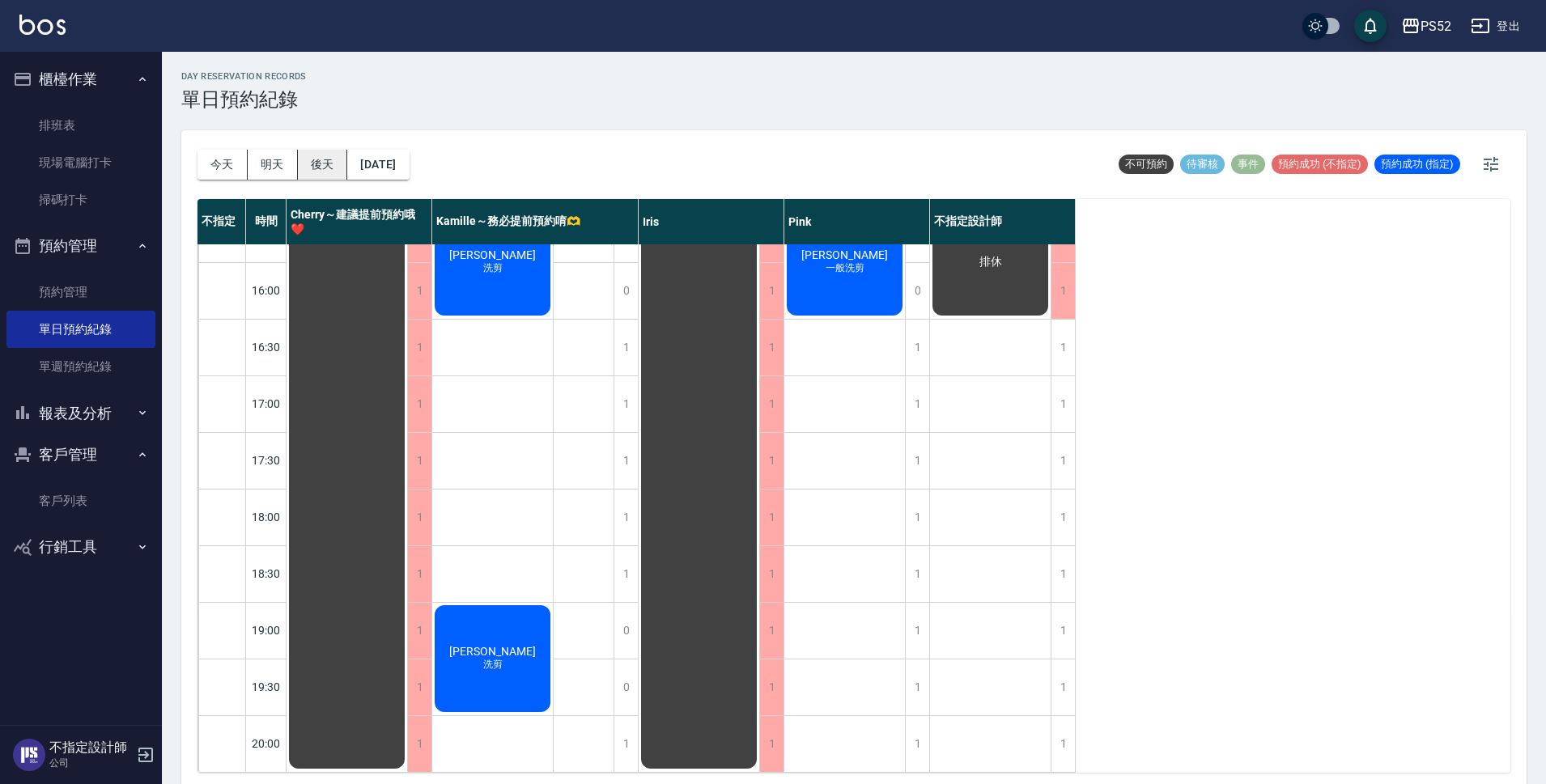
click at [313, 152] on button "後天" at bounding box center [322, 165] width 50 height 30
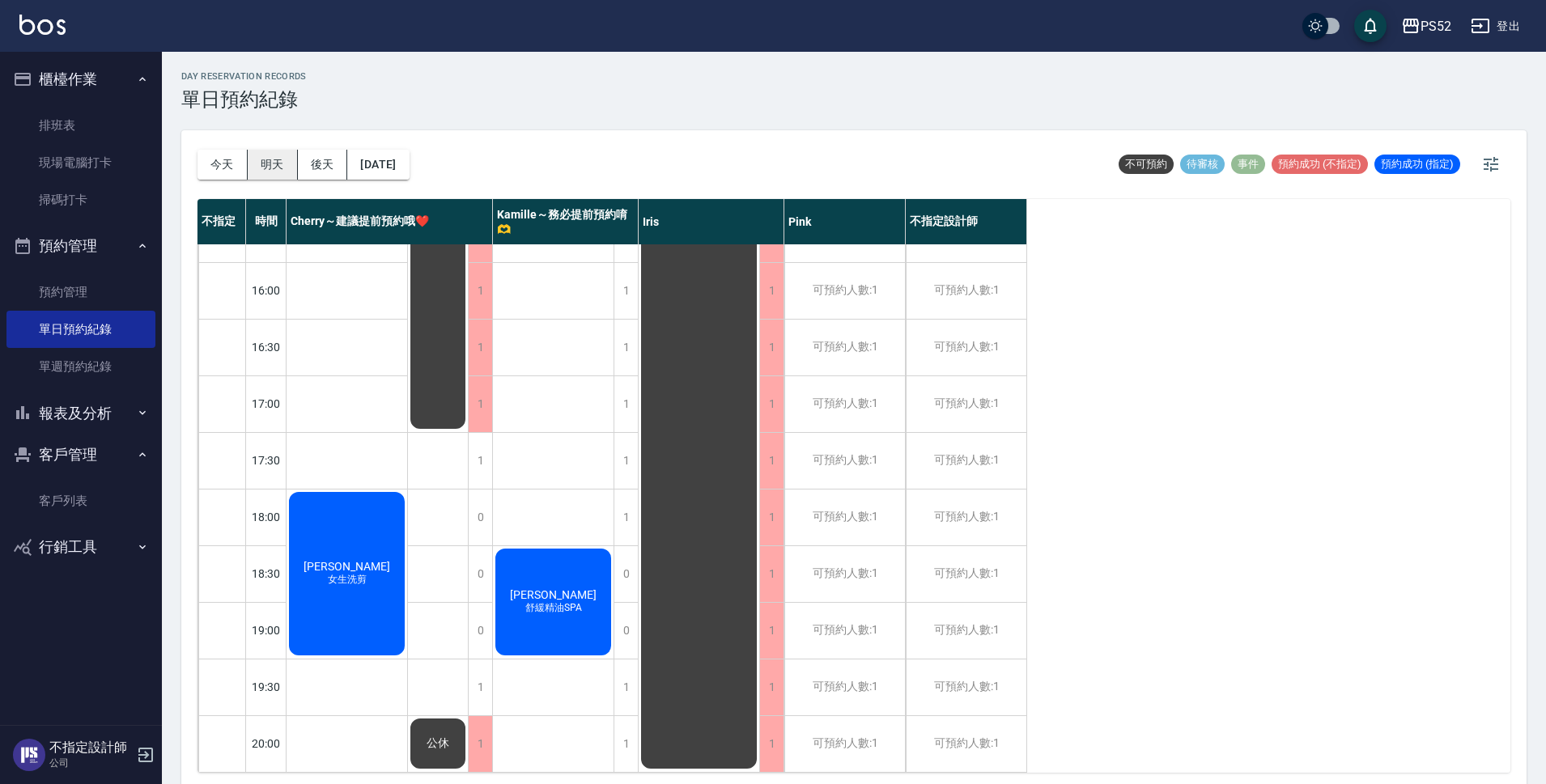
click at [273, 162] on button "明天" at bounding box center [272, 165] width 50 height 30
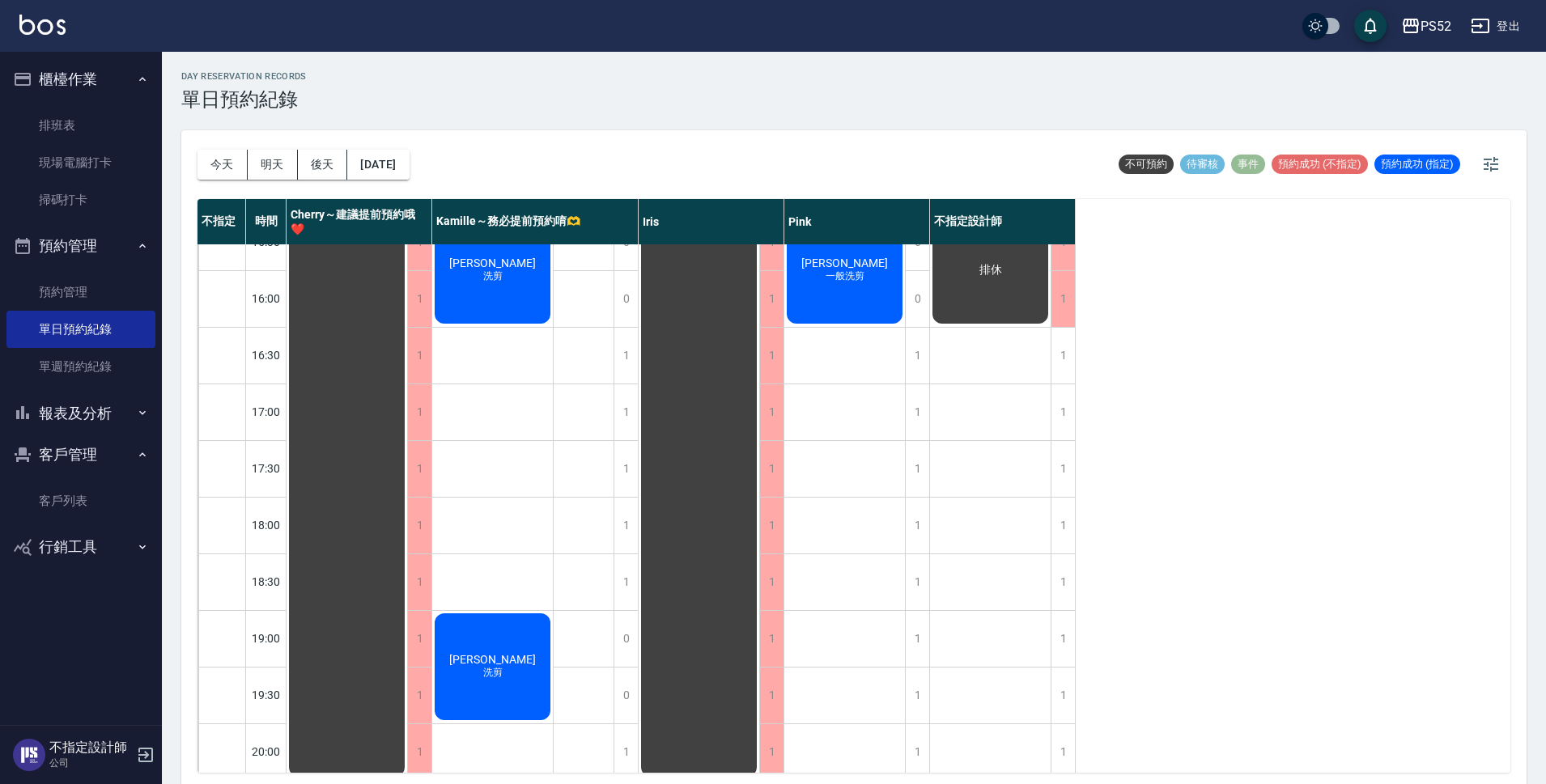
scroll to position [619, 0]
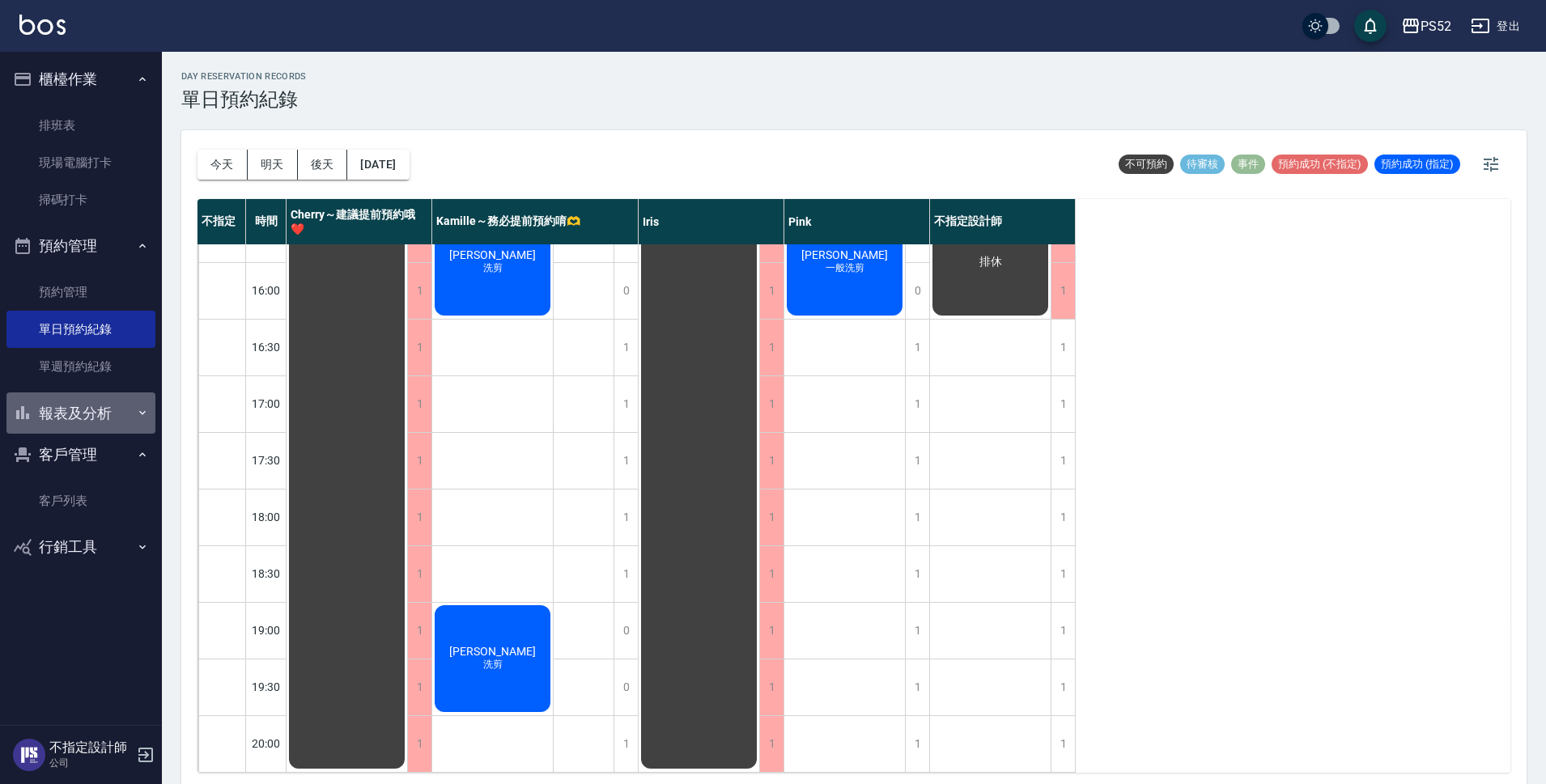
click at [61, 422] on button "報表及分析" at bounding box center [81, 413] width 149 height 42
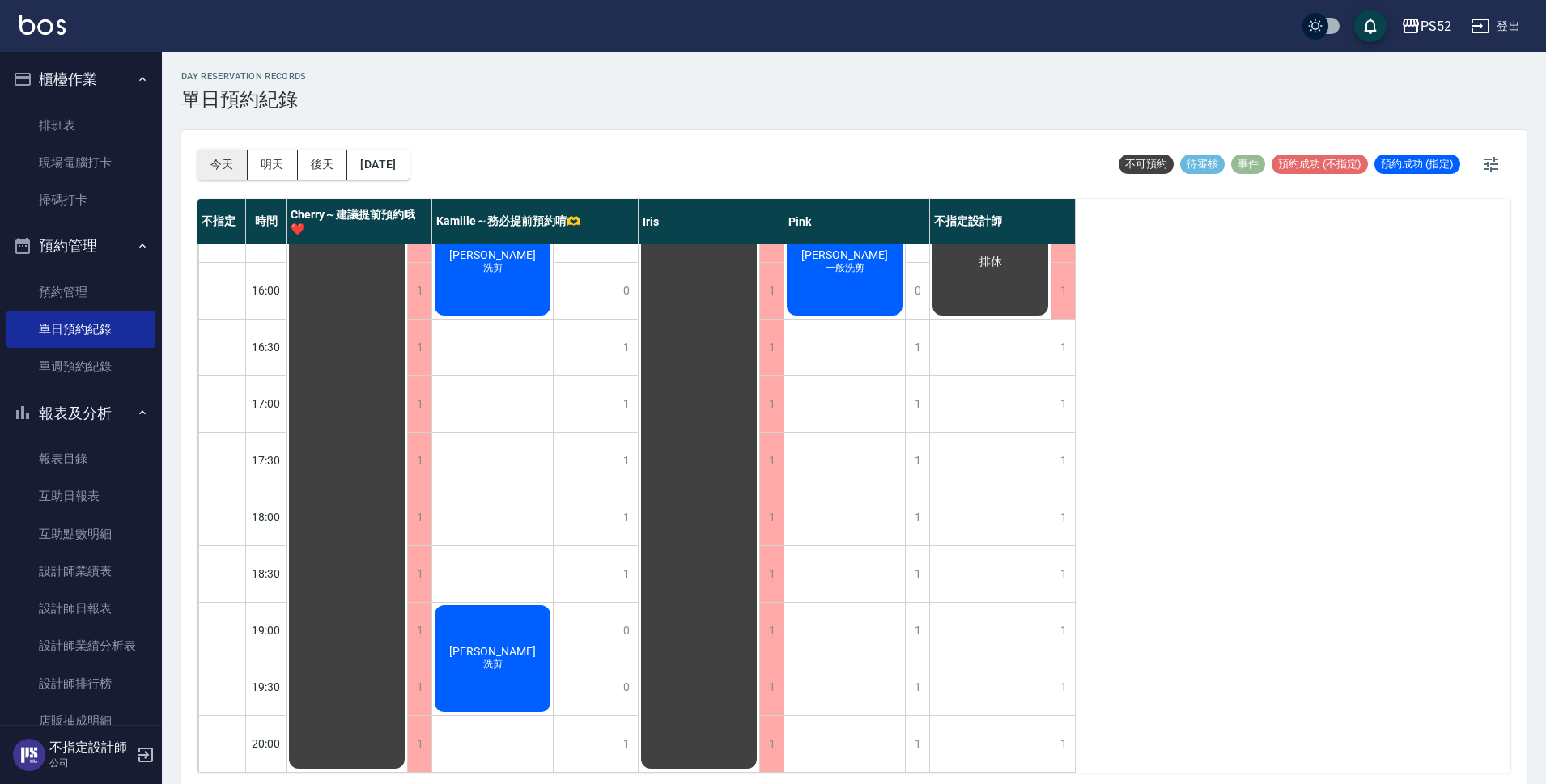
click at [230, 167] on button "今天" at bounding box center [222, 165] width 50 height 30
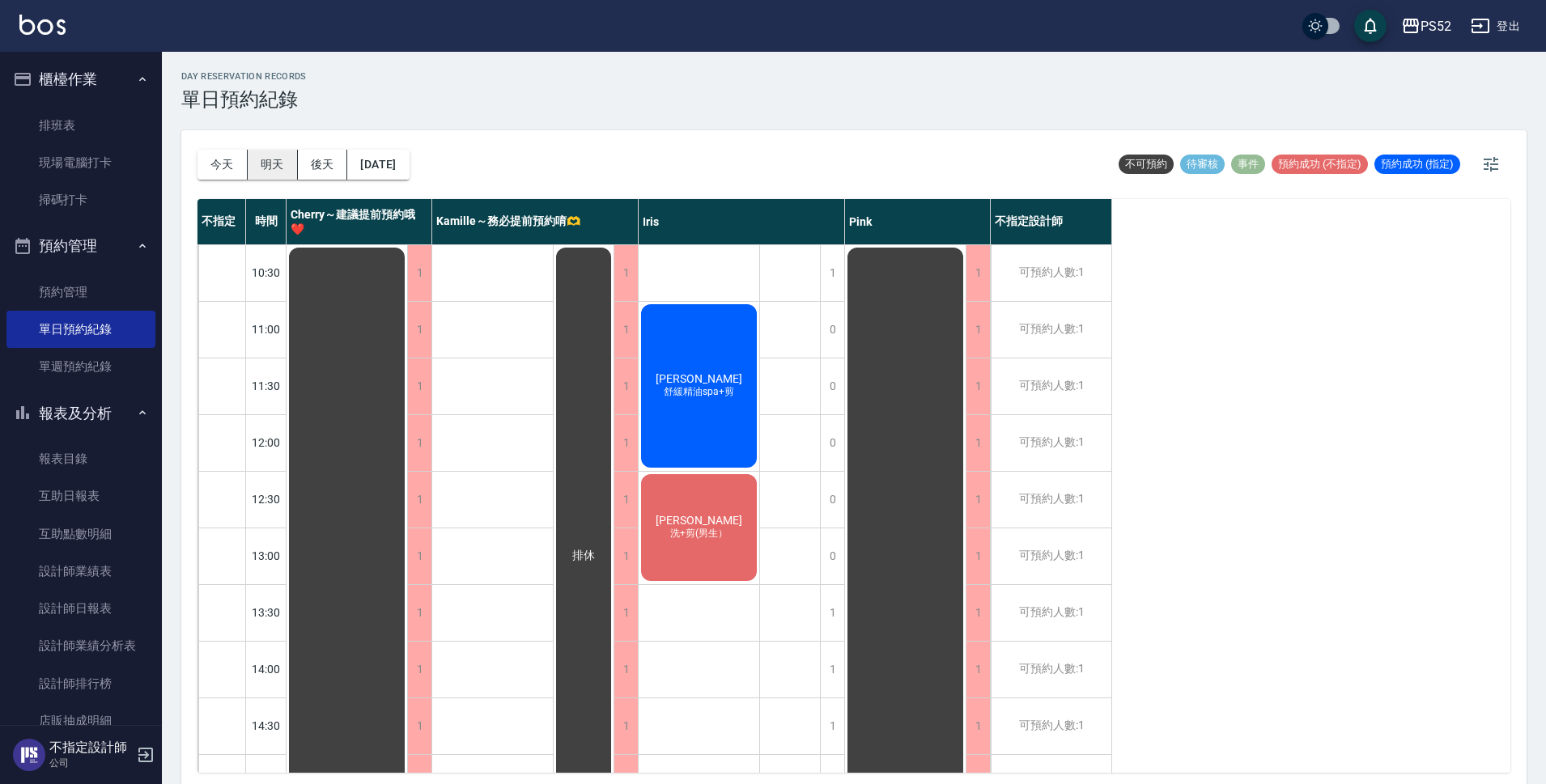
click at [256, 163] on button "明天" at bounding box center [272, 165] width 50 height 30
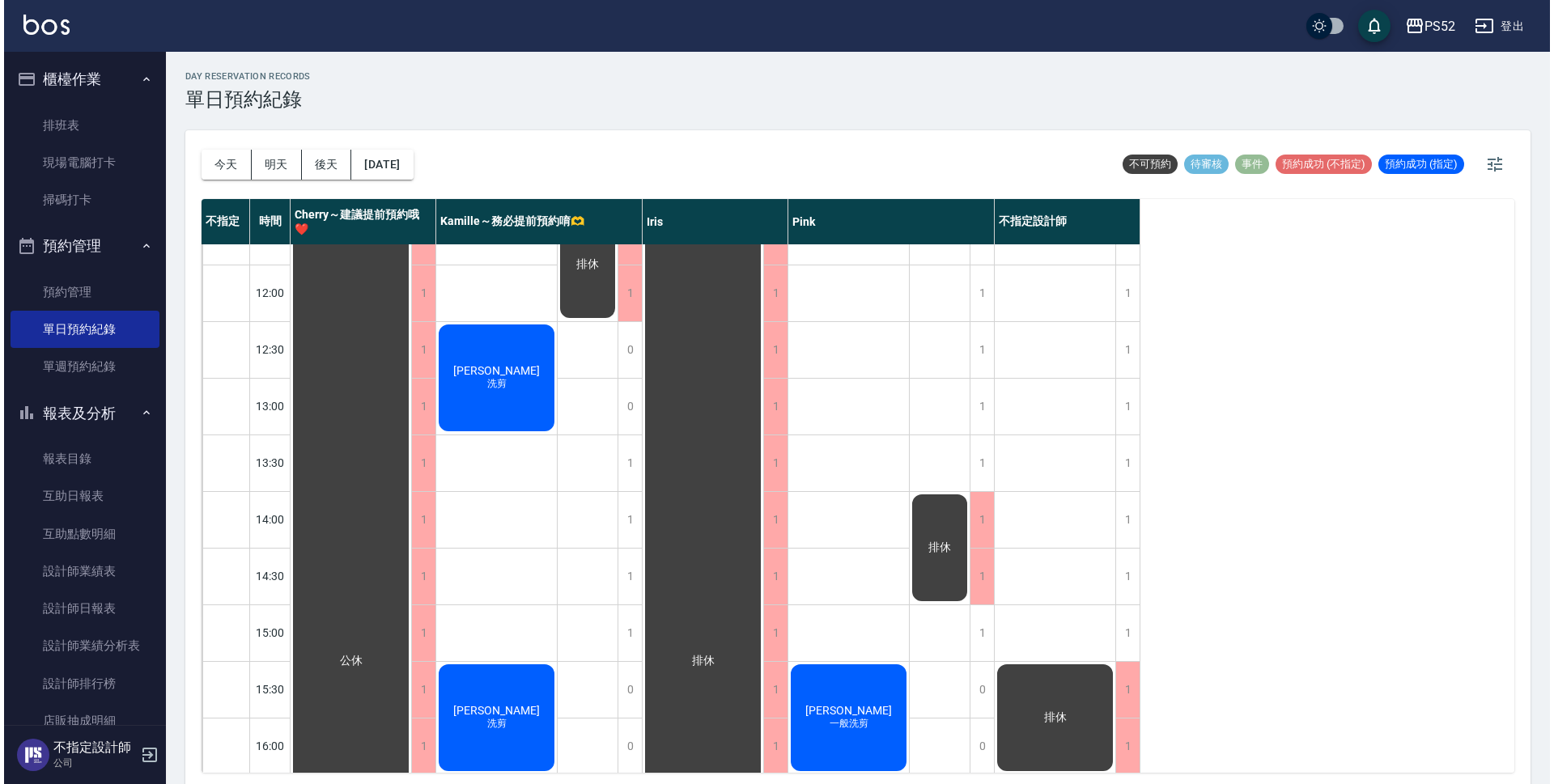
scroll to position [161, 0]
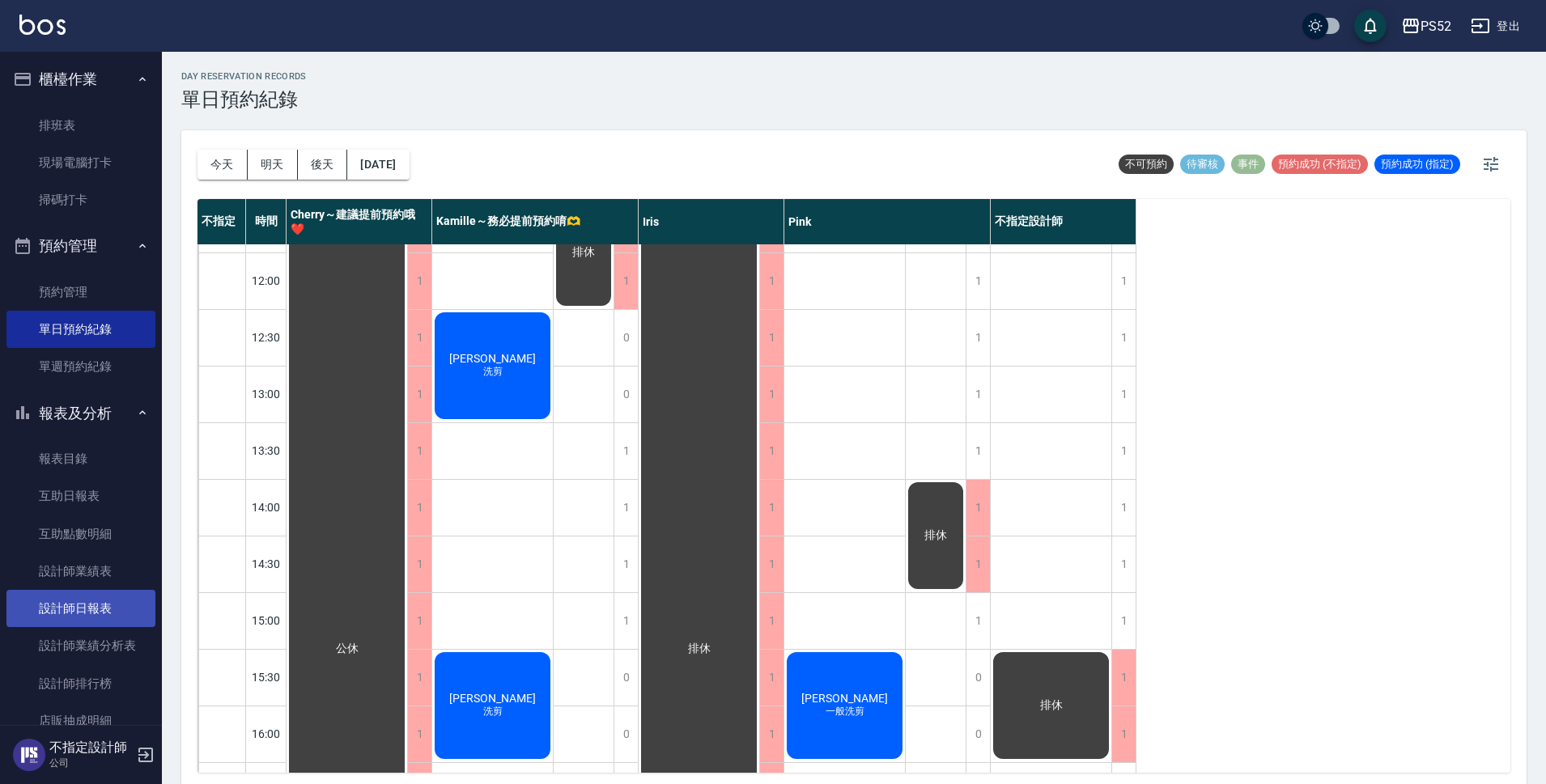
click at [97, 613] on link "設計師日報表" at bounding box center [81, 608] width 149 height 37
